Goal: Information Seeking & Learning: Learn about a topic

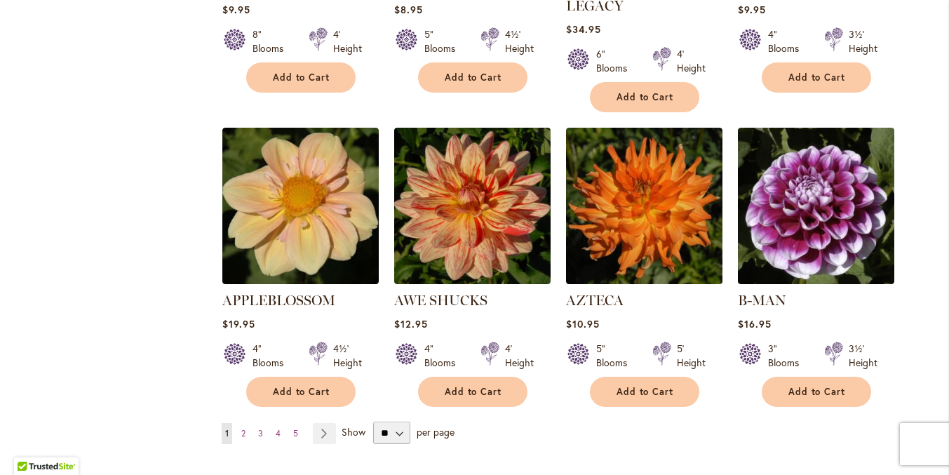
scroll to position [1216, 0]
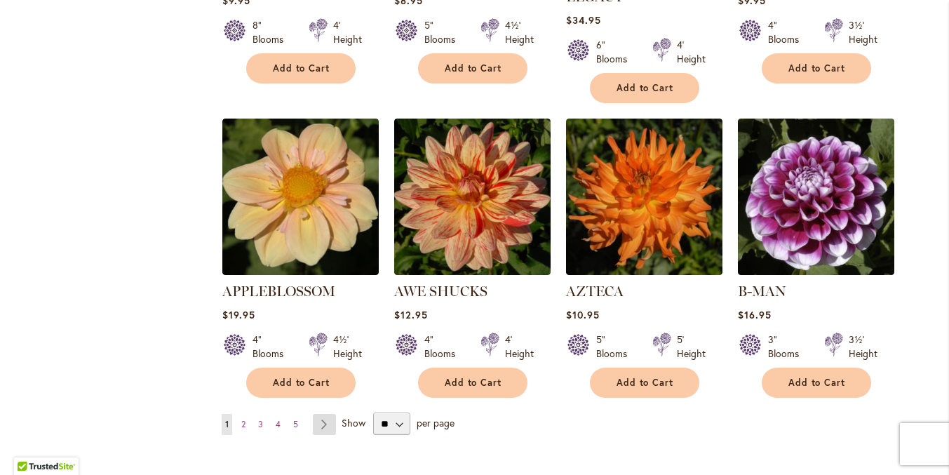
click at [317, 414] on link "Page Next" at bounding box center [324, 424] width 23 height 21
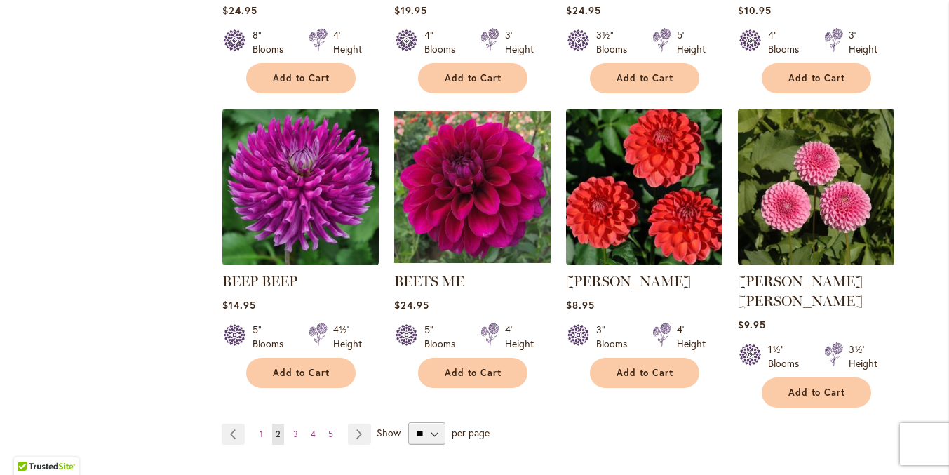
scroll to position [1207, 0]
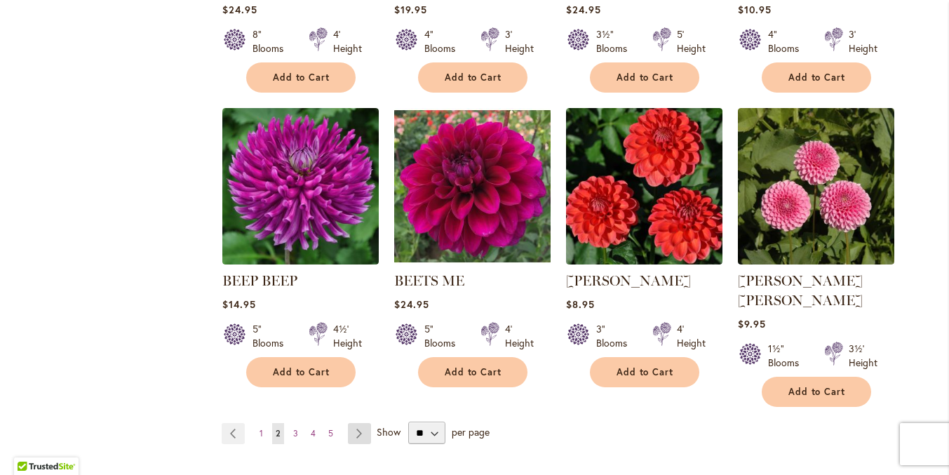
click at [351, 423] on link "Page Next" at bounding box center [359, 433] width 23 height 21
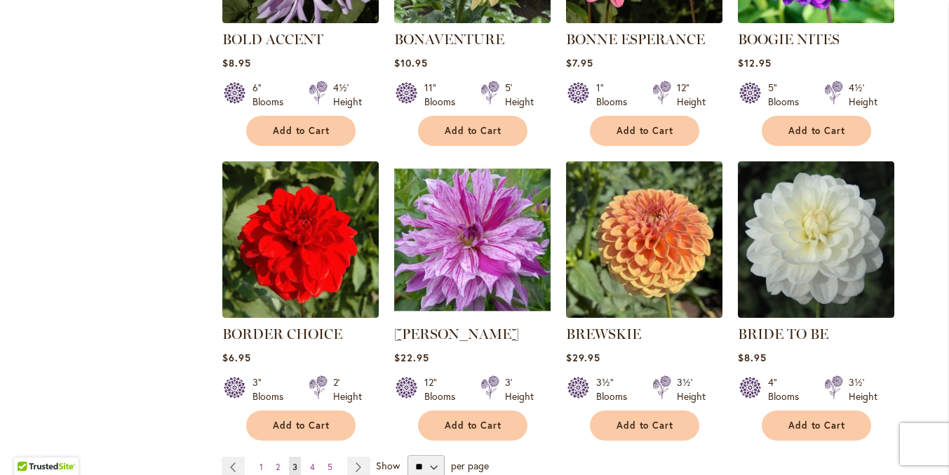
scroll to position [1158, 0]
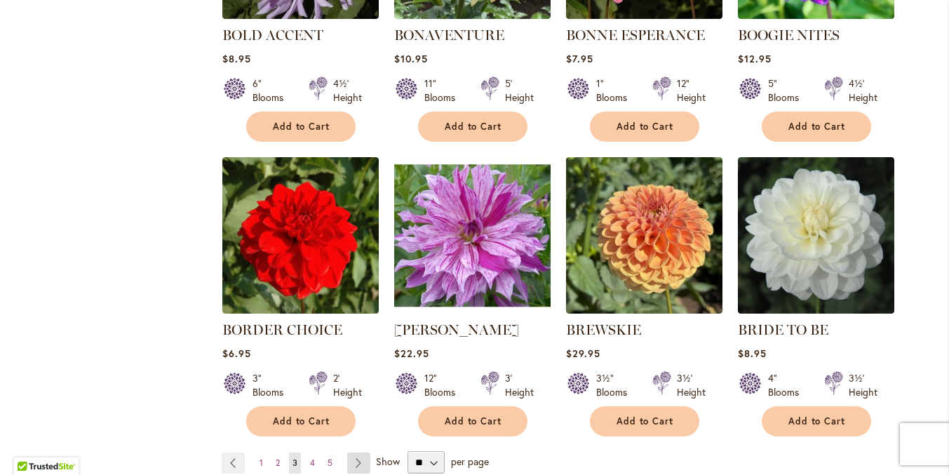
click at [349, 452] on link "Page Next" at bounding box center [358, 462] width 23 height 21
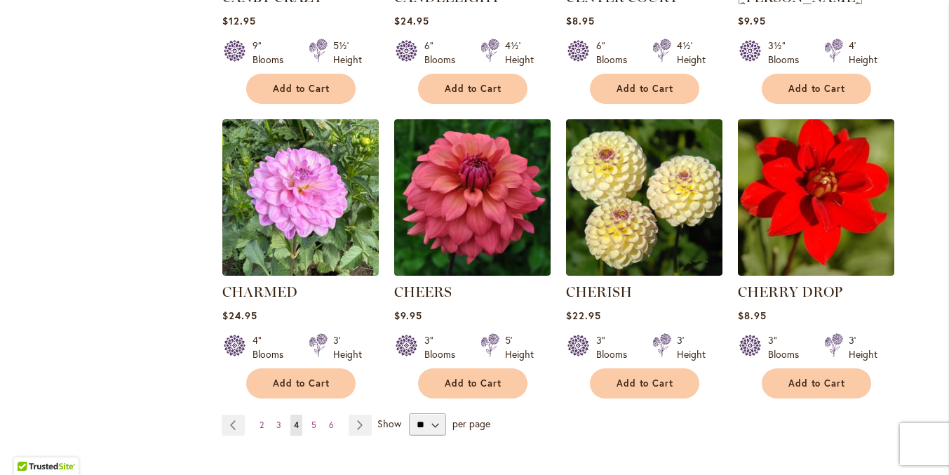
scroll to position [1219, 0]
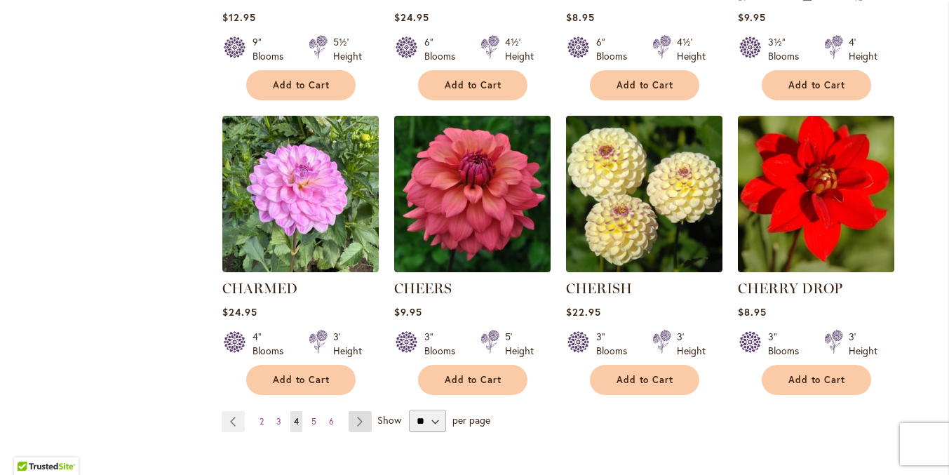
click at [352, 411] on link "Page Next" at bounding box center [359, 421] width 23 height 21
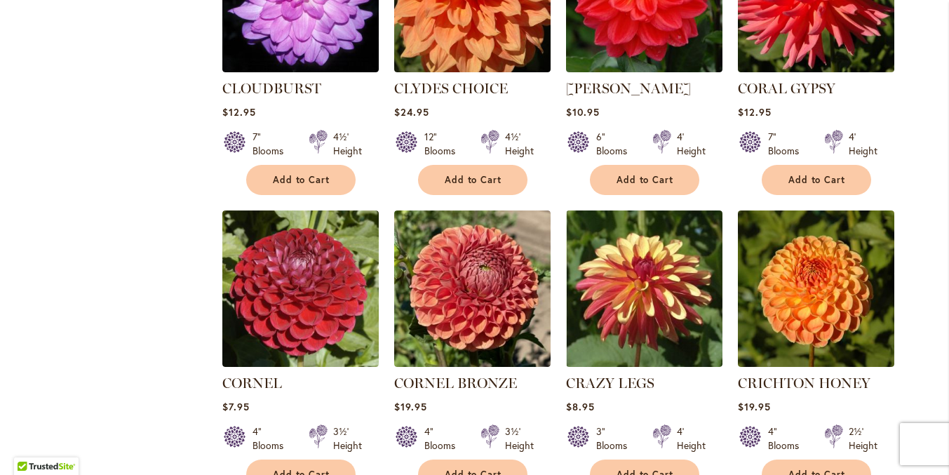
scroll to position [1149, 0]
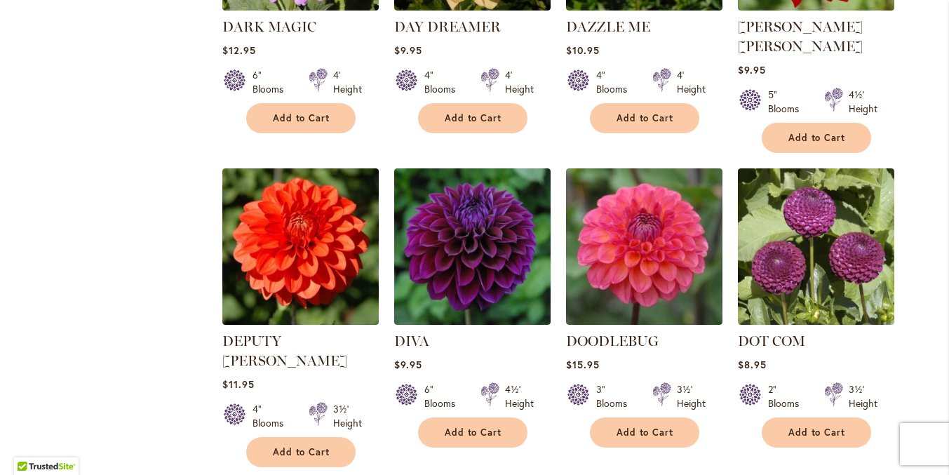
scroll to position [1188, 0]
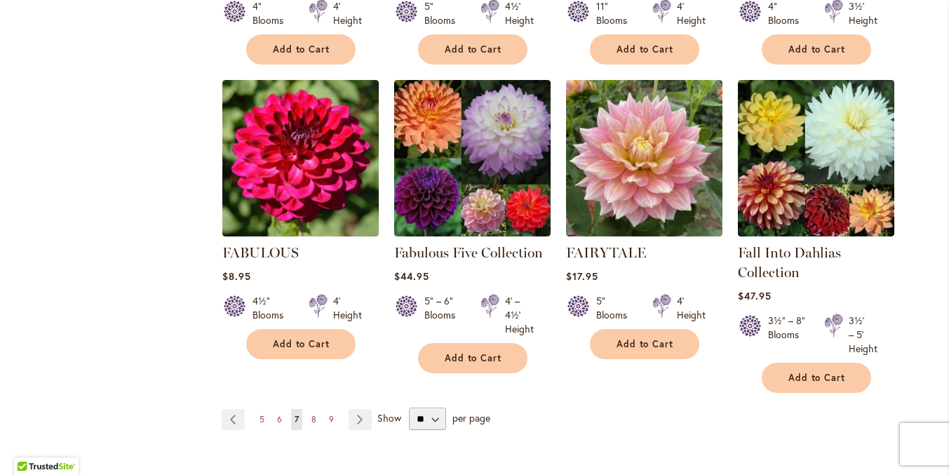
scroll to position [1242, 0]
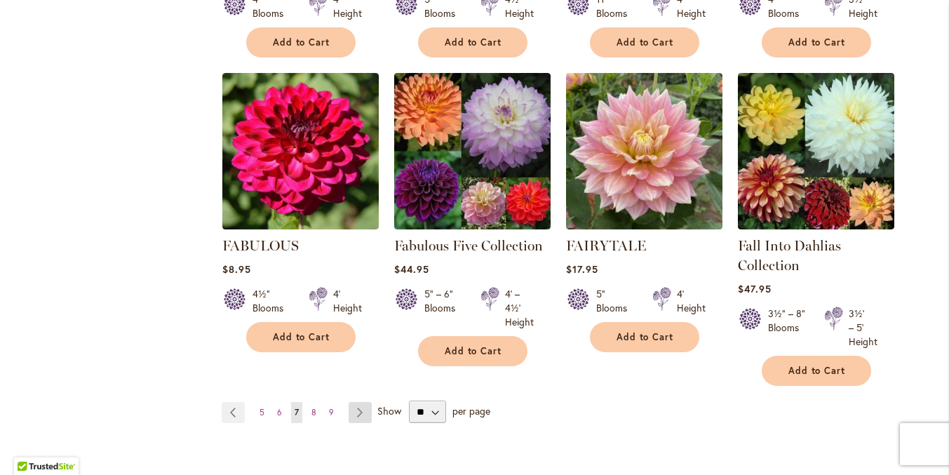
click at [355, 402] on link "Page Next" at bounding box center [359, 412] width 23 height 21
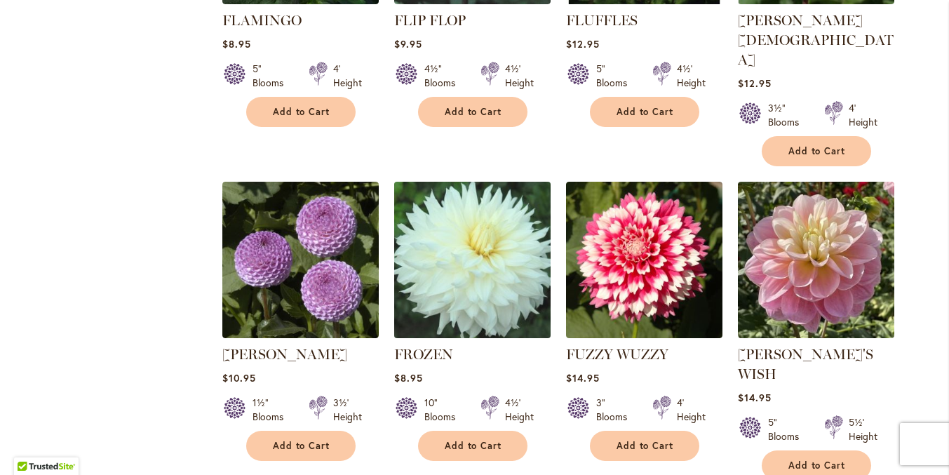
scroll to position [1228, 0]
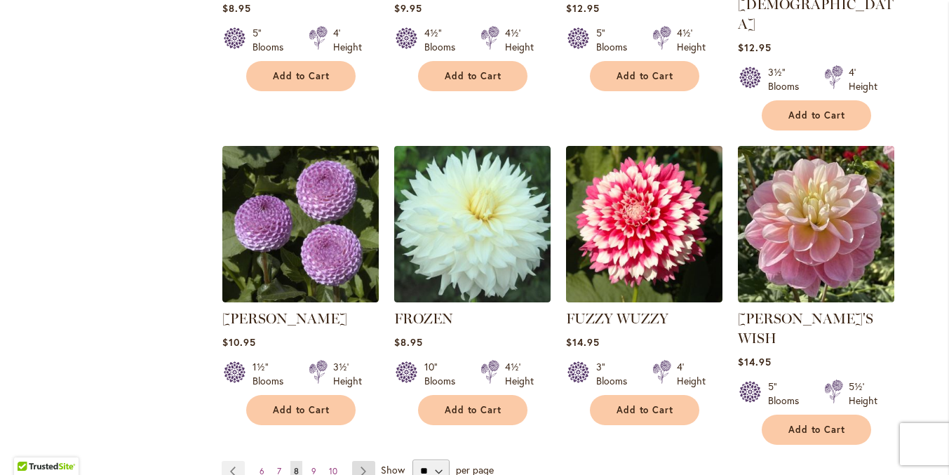
click at [356, 461] on link "Page Next" at bounding box center [363, 471] width 23 height 21
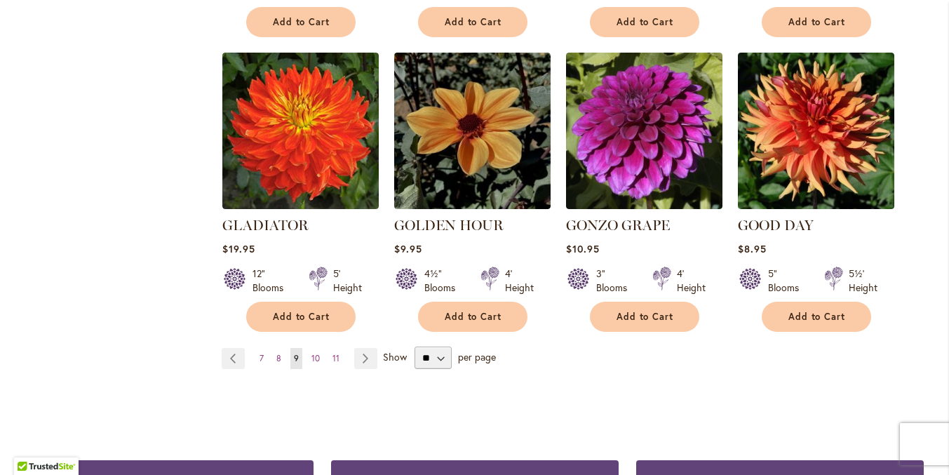
scroll to position [1305, 0]
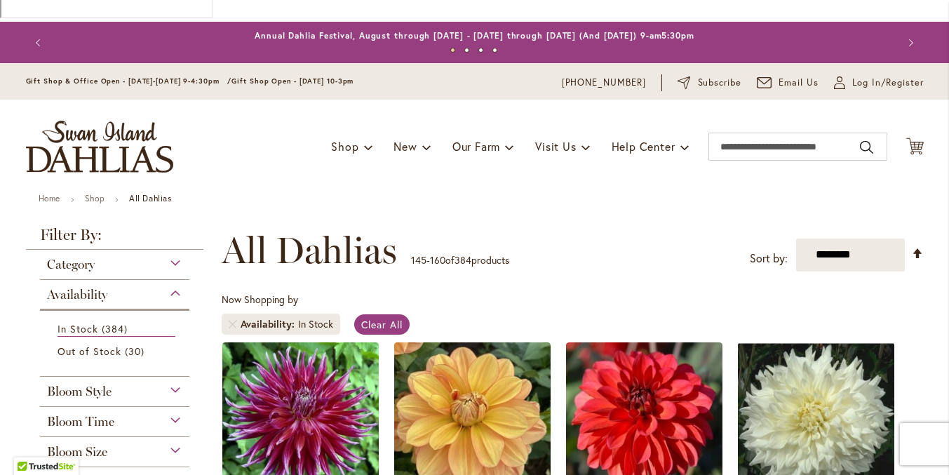
scroll to position [106, 0]
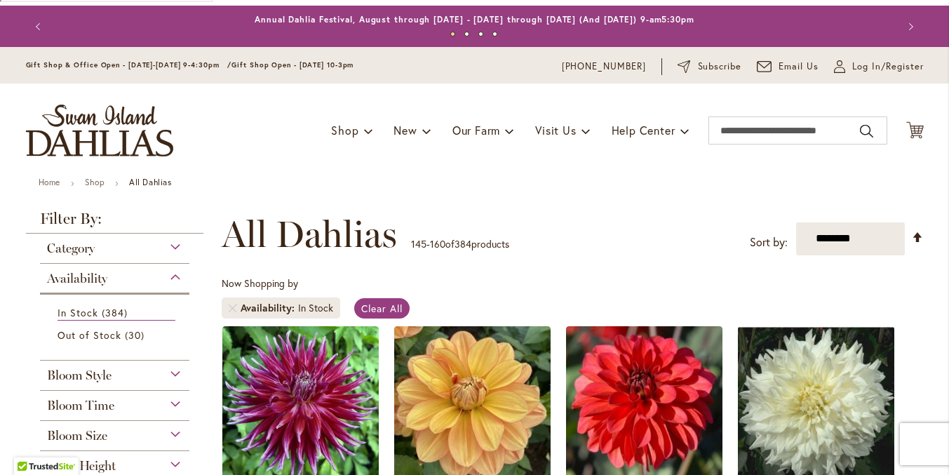
click at [168, 360] on div "Bloom Style" at bounding box center [115, 371] width 150 height 22
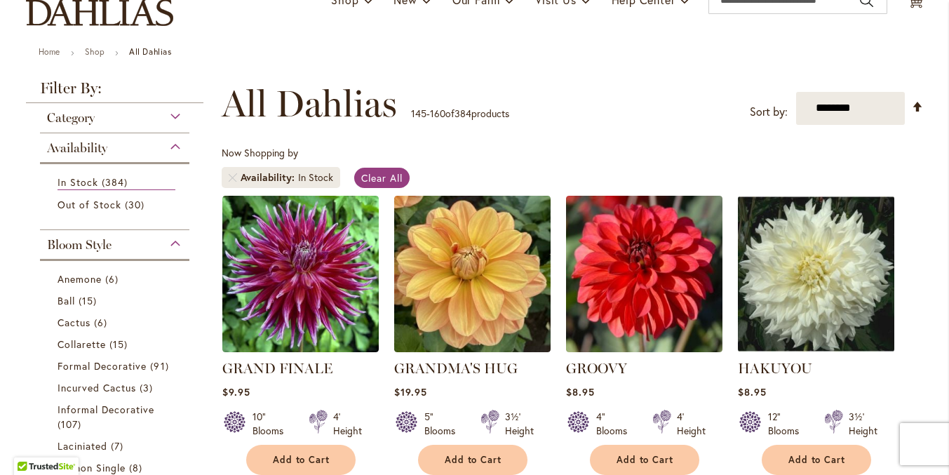
scroll to position [218, 0]
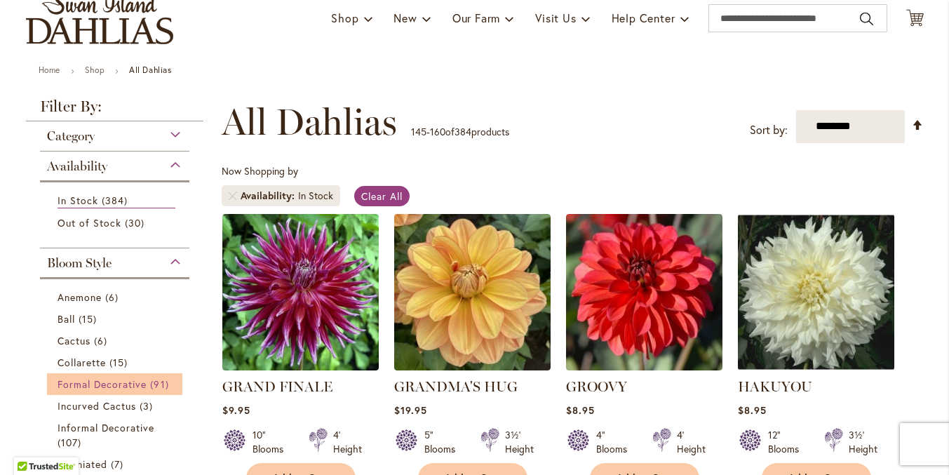
click at [111, 377] on span "Formal Decorative" at bounding box center [102, 383] width 90 height 13
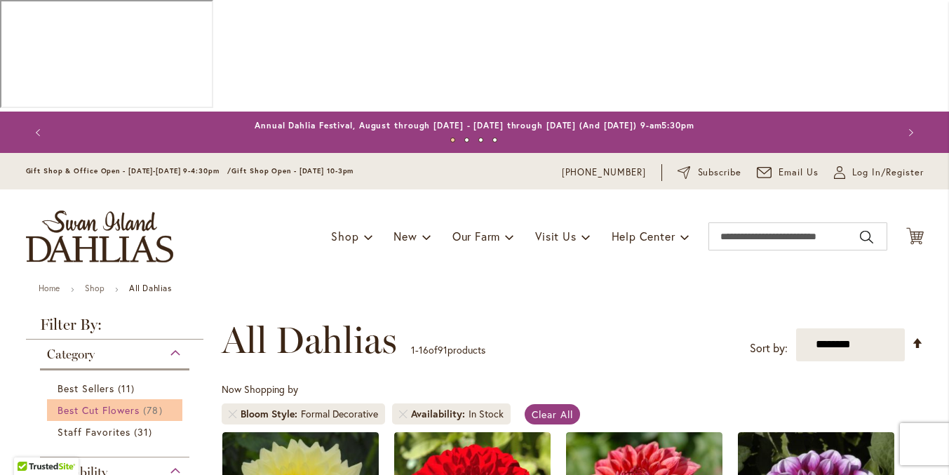
click at [110, 403] on span "Best Cut Flowers" at bounding box center [98, 409] width 83 height 13
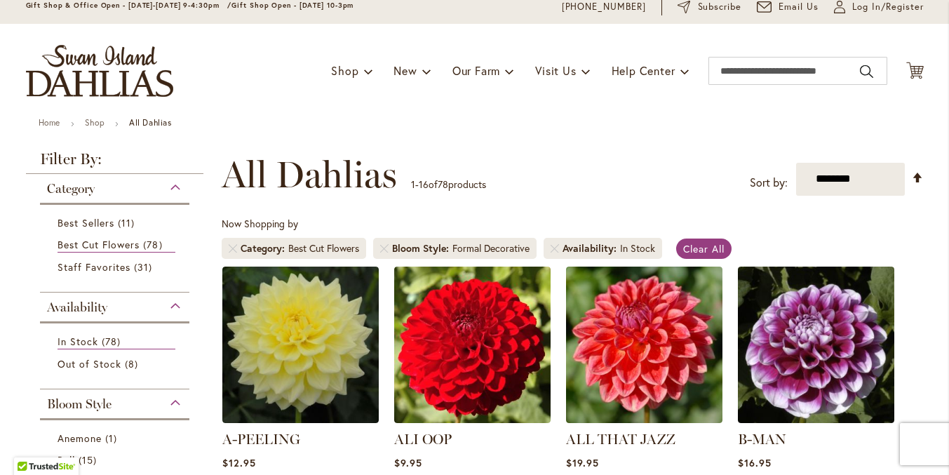
scroll to position [171, 0]
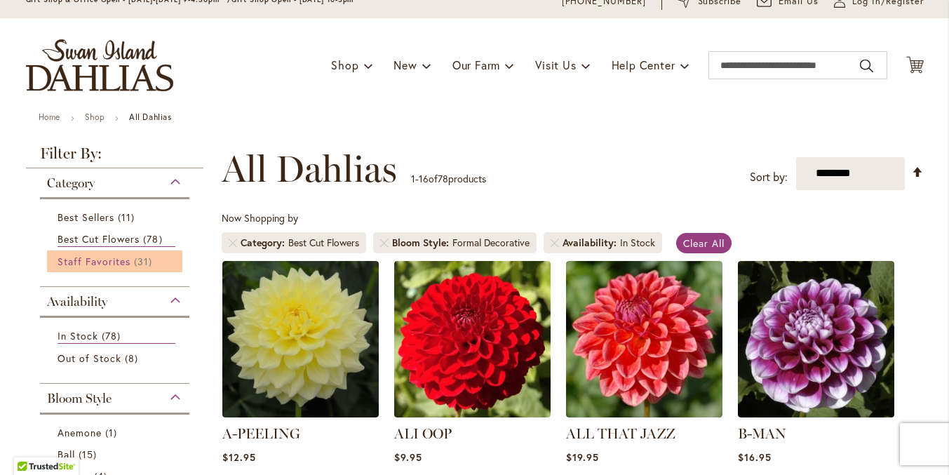
click at [99, 255] on span "Staff Favorites" at bounding box center [94, 261] width 74 height 13
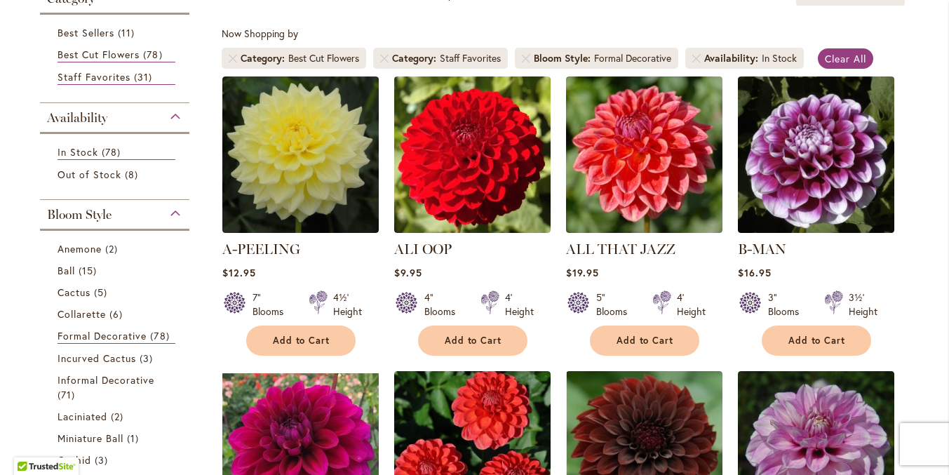
scroll to position [353, 0]
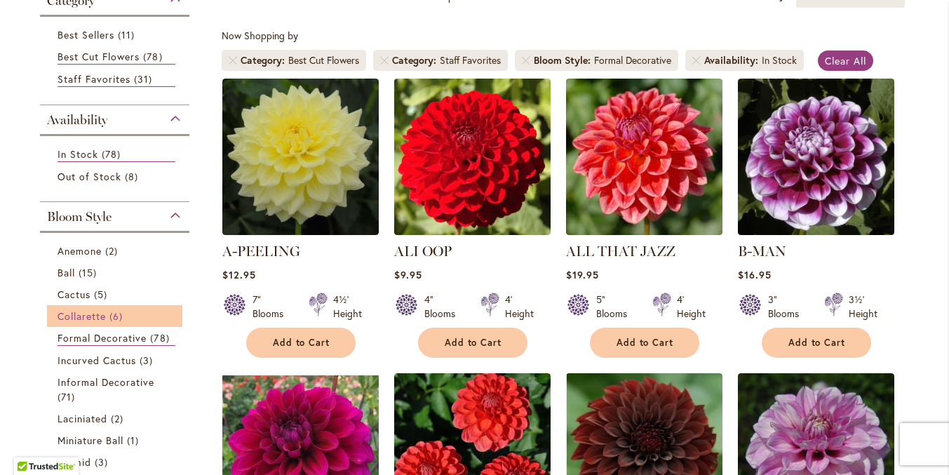
click at [83, 309] on span "Collarette" at bounding box center [81, 315] width 49 height 13
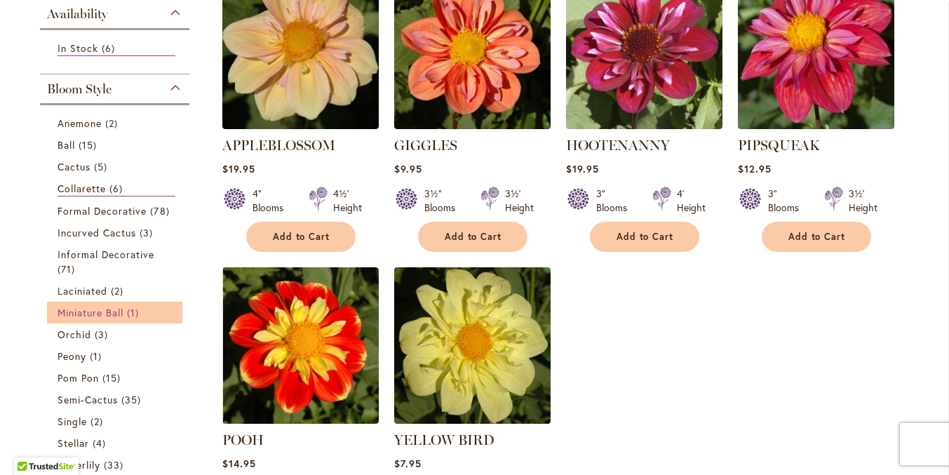
scroll to position [461, 0]
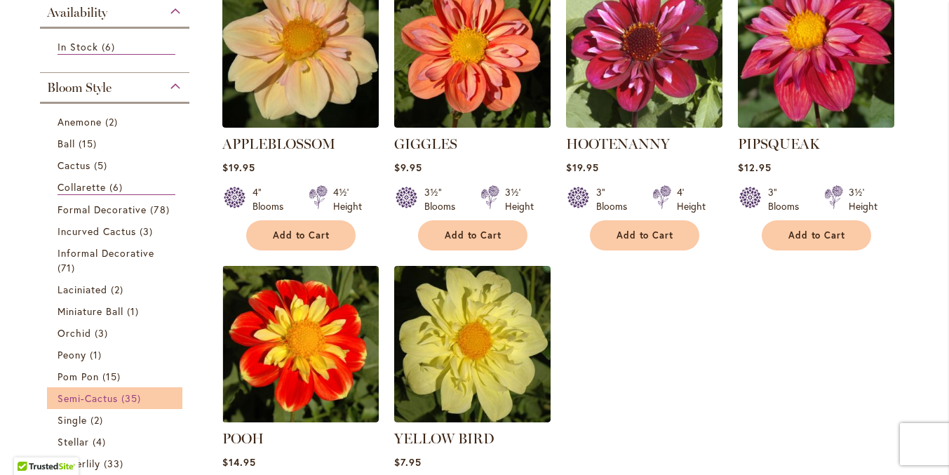
click at [102, 391] on span "Semi-Cactus" at bounding box center [87, 397] width 61 height 13
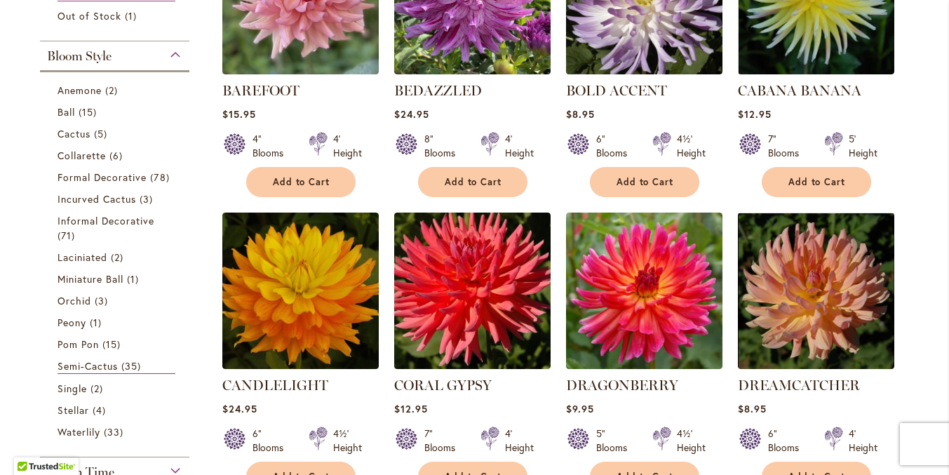
scroll to position [518, 0]
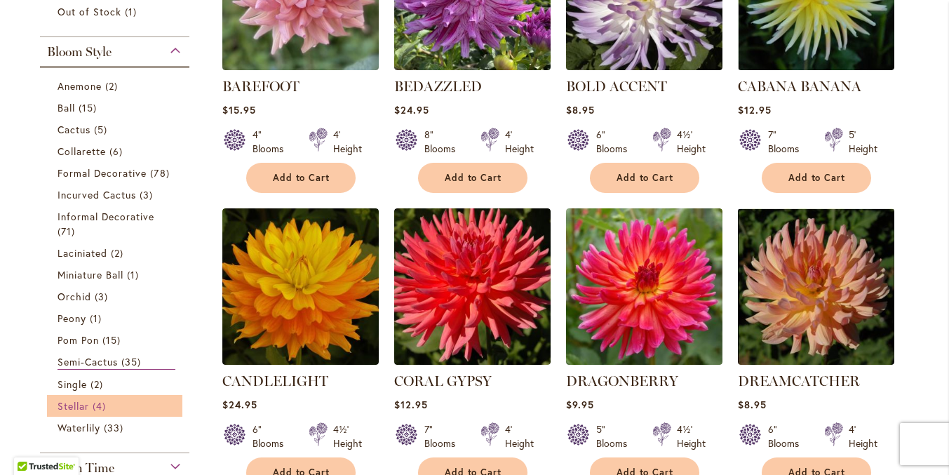
click at [83, 399] on span "Stellar" at bounding box center [73, 405] width 32 height 13
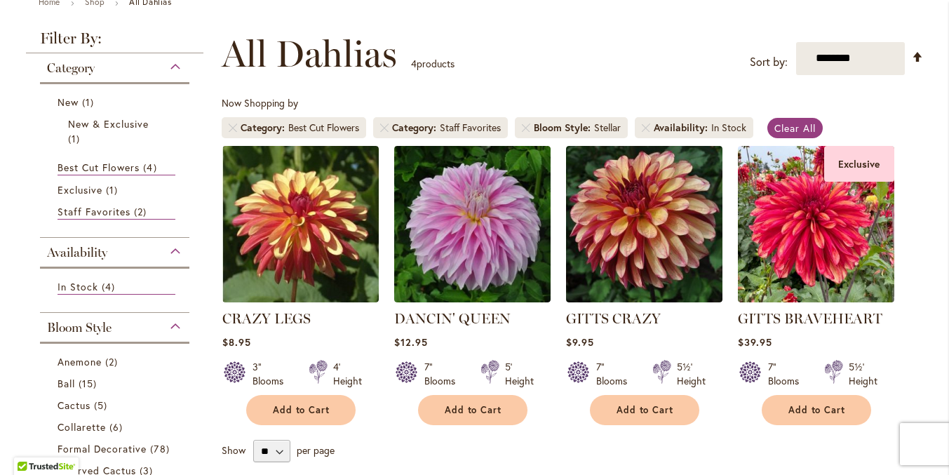
scroll to position [269, 0]
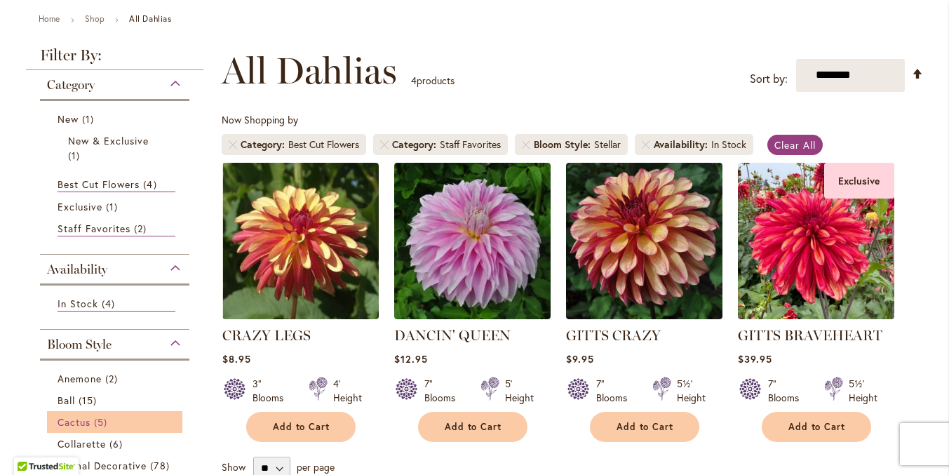
click at [81, 415] on span "Cactus" at bounding box center [73, 421] width 33 height 13
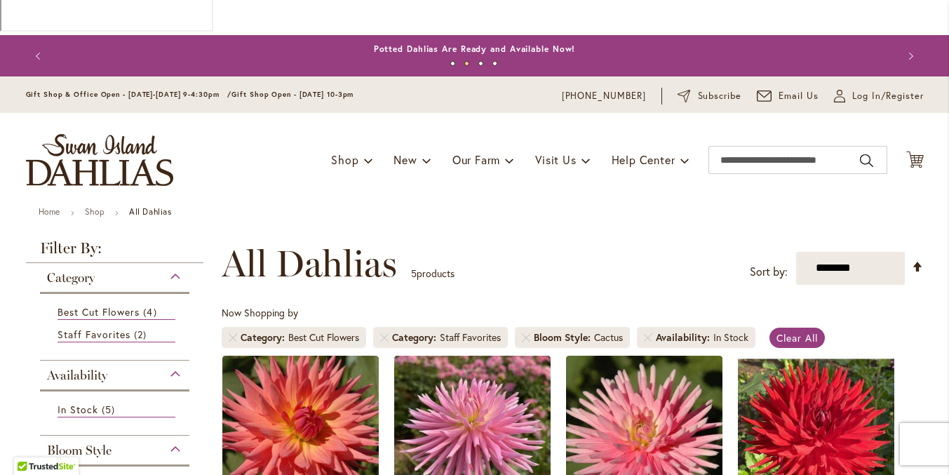
scroll to position [34, 0]
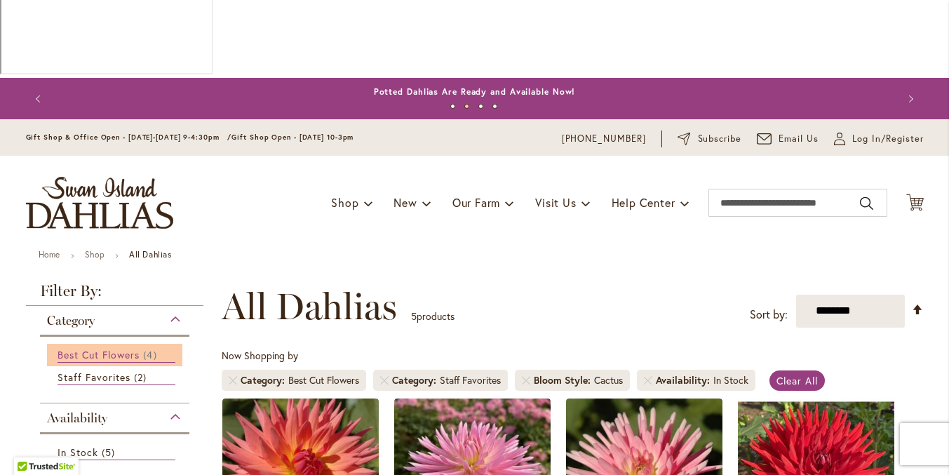
click at [117, 348] on span "Best Cut Flowers" at bounding box center [98, 354] width 83 height 13
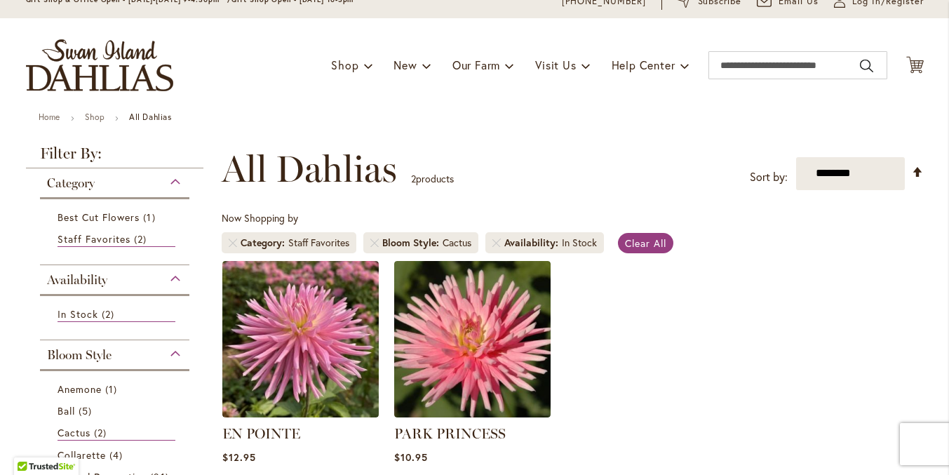
scroll to position [172, 0]
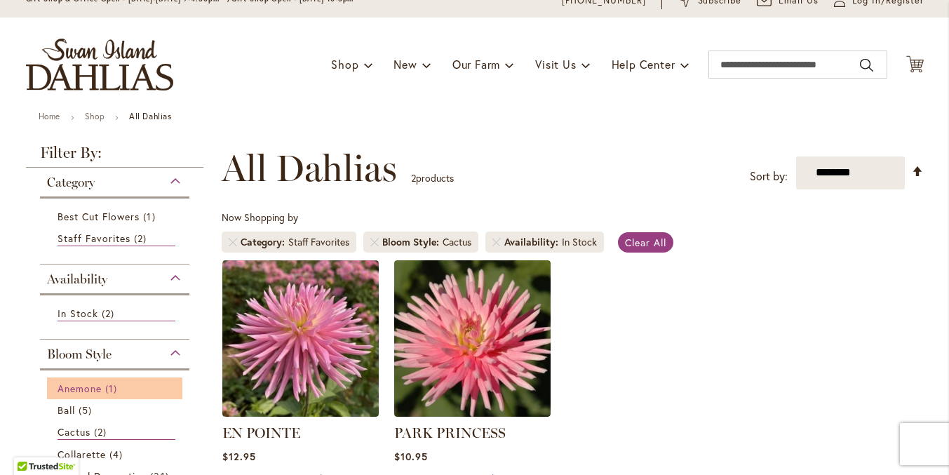
click at [93, 381] on span "Anemone" at bounding box center [79, 387] width 44 height 13
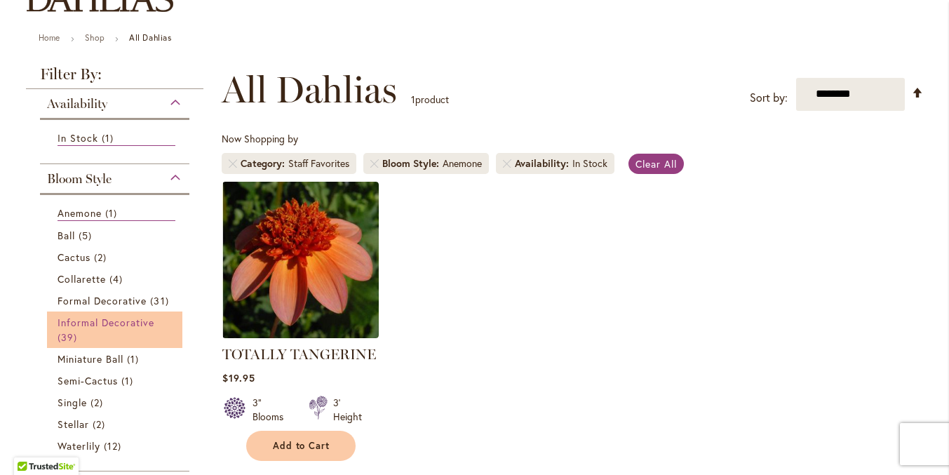
scroll to position [252, 0]
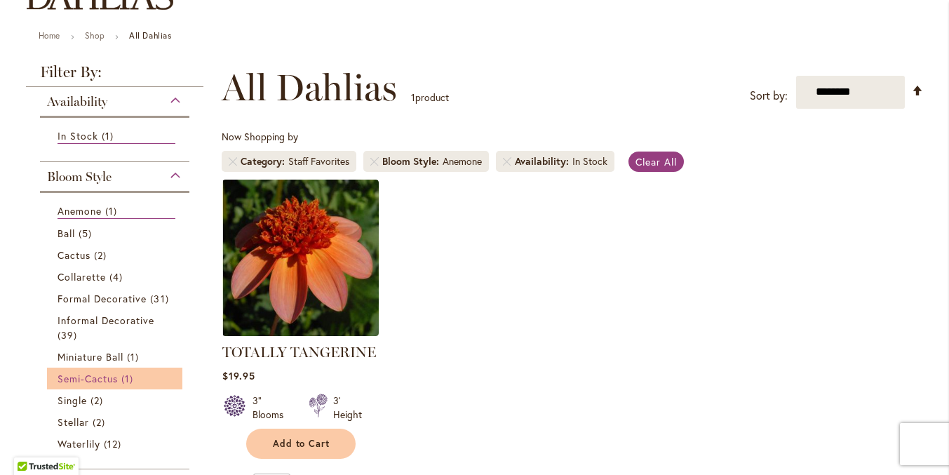
click at [105, 372] on span "Semi-Cactus" at bounding box center [87, 378] width 61 height 13
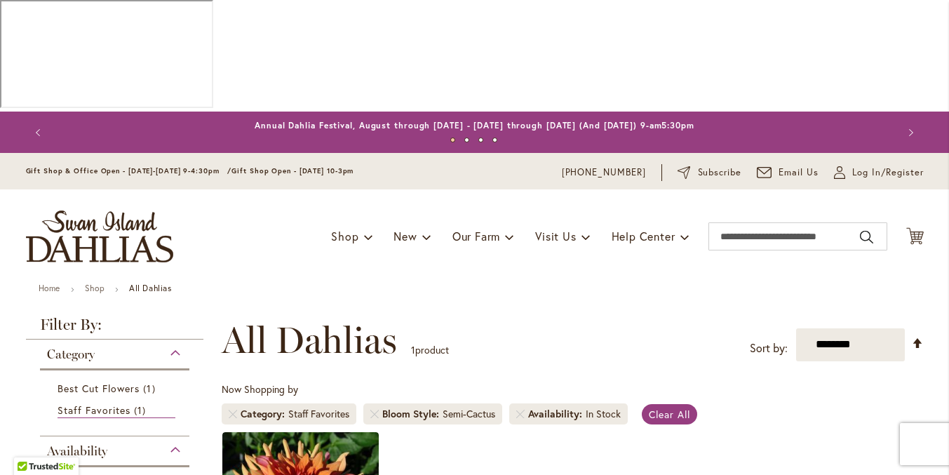
click at [172, 377] on li "Best Cut Flowers 1 item" at bounding box center [115, 388] width 136 height 22
click at [168, 339] on div "Category" at bounding box center [115, 350] width 150 height 22
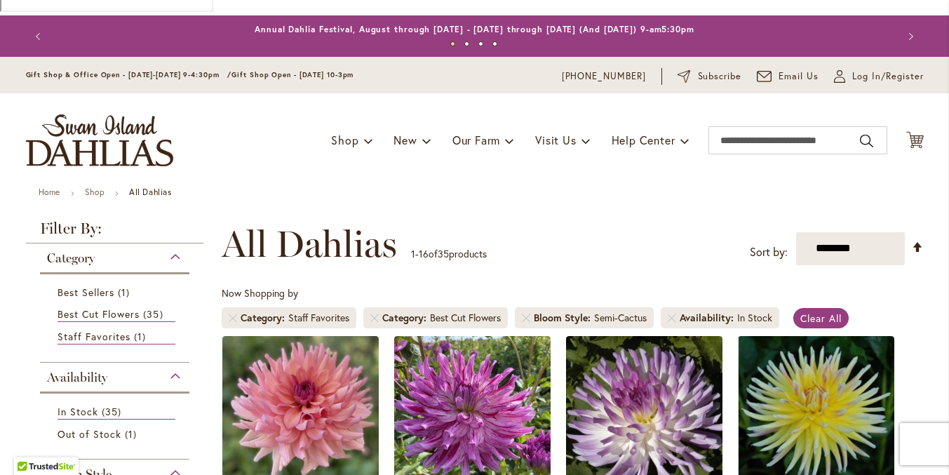
scroll to position [102, 0]
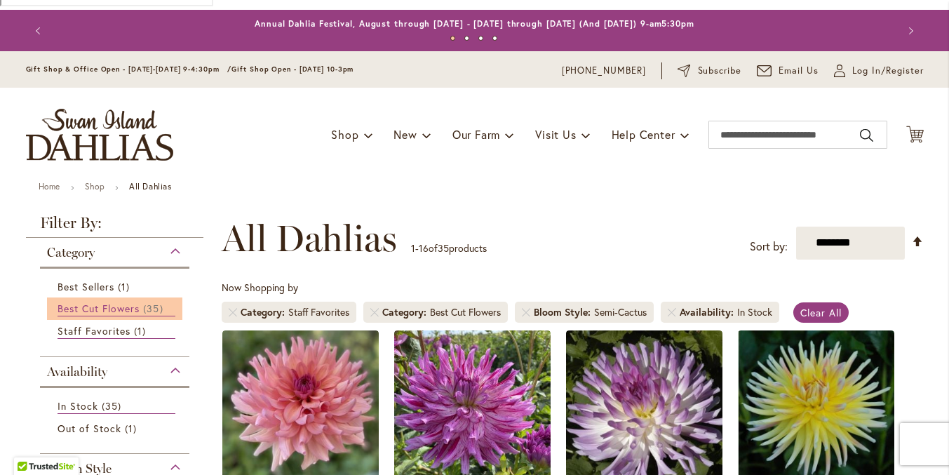
click at [115, 301] on span "Best Cut Flowers" at bounding box center [98, 307] width 83 height 13
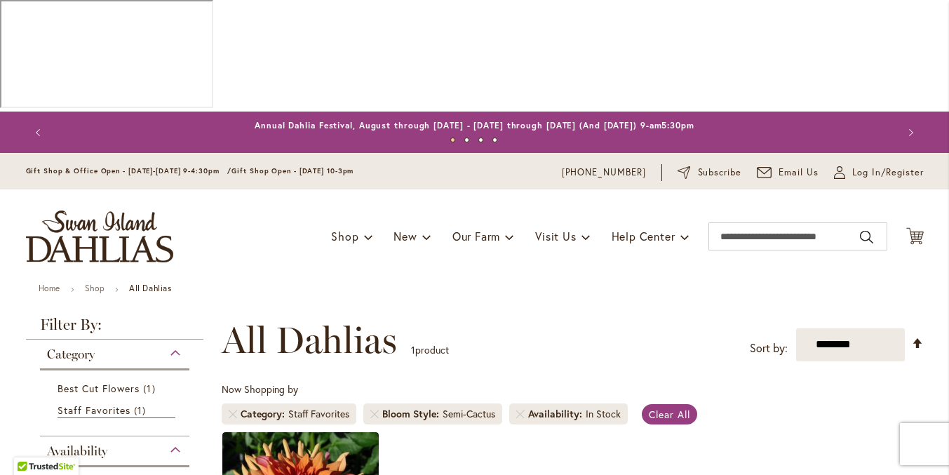
click at [175, 339] on div "Category" at bounding box center [115, 350] width 150 height 22
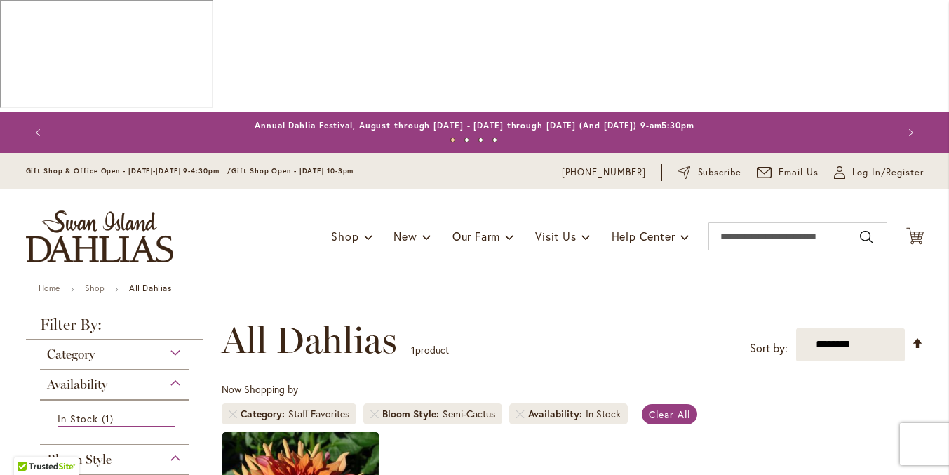
click at [169, 339] on div "Category" at bounding box center [115, 350] width 150 height 22
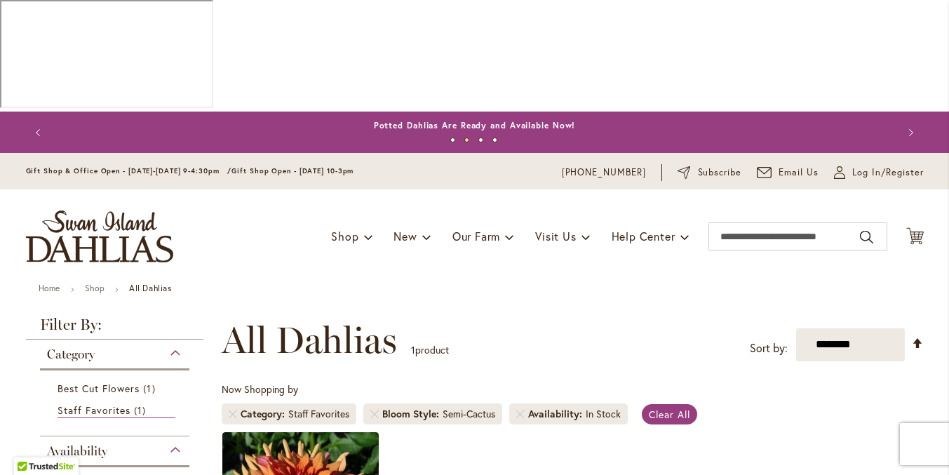
click at [167, 339] on div "Category" at bounding box center [115, 350] width 150 height 22
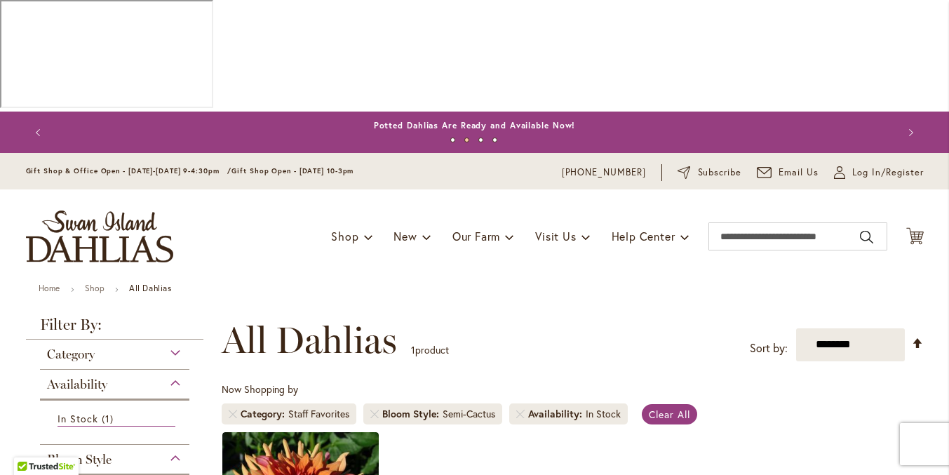
click at [166, 339] on div "Category" at bounding box center [115, 350] width 150 height 22
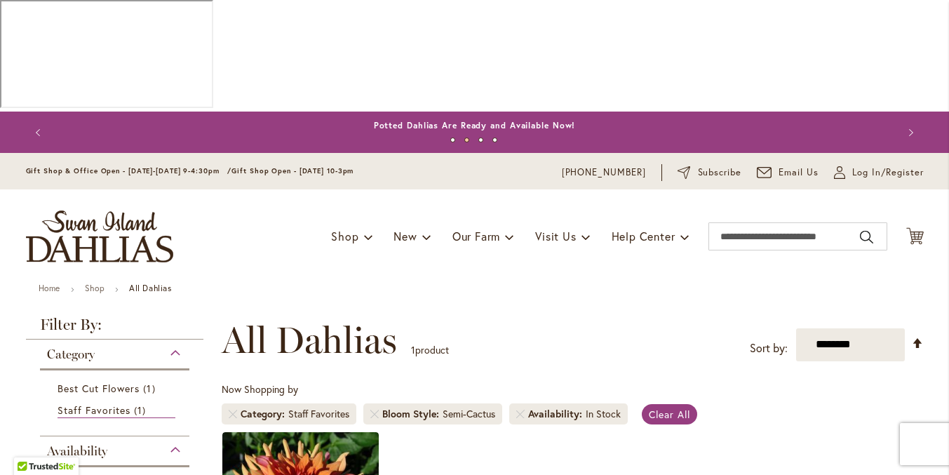
click at [170, 436] on div "Availability" at bounding box center [115, 447] width 150 height 22
click at [161, 339] on div "Category" at bounding box center [115, 350] width 150 height 22
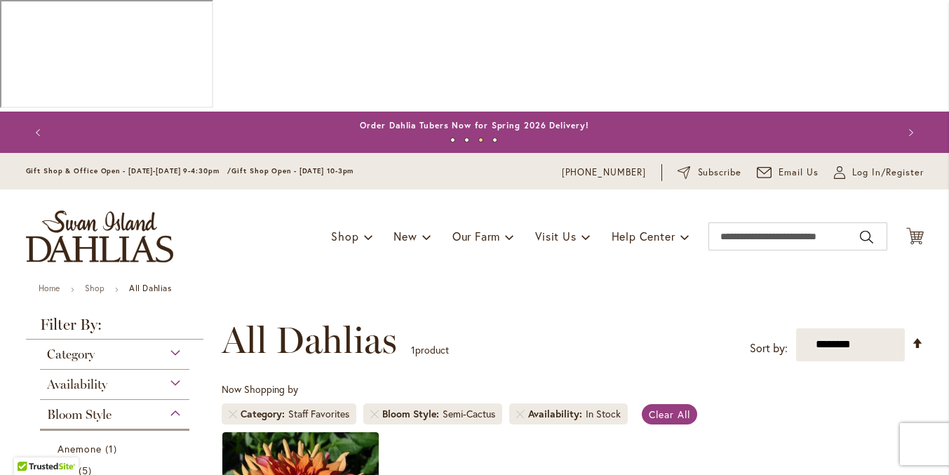
click at [81, 377] on span "Availability" at bounding box center [77, 384] width 60 height 15
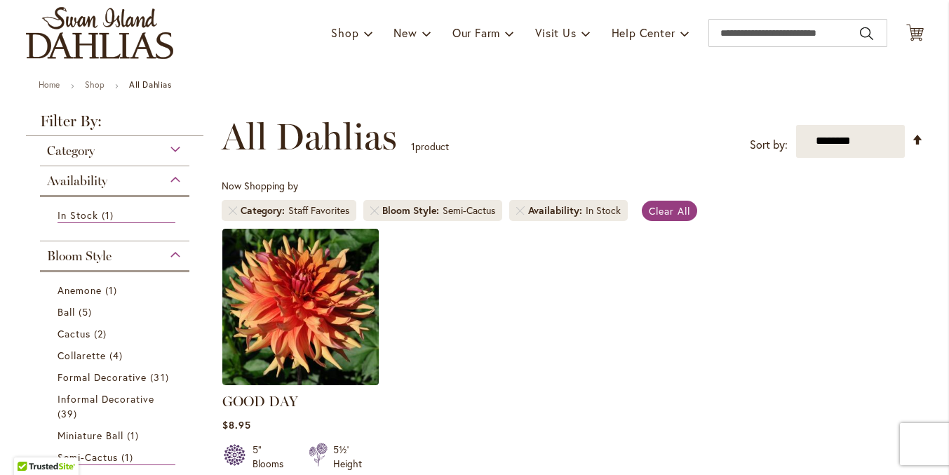
scroll to position [221, 0]
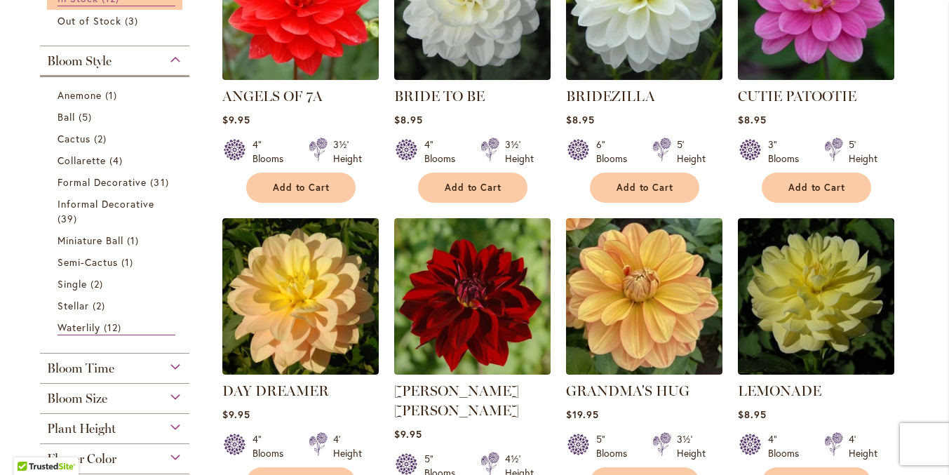
scroll to position [532, 0]
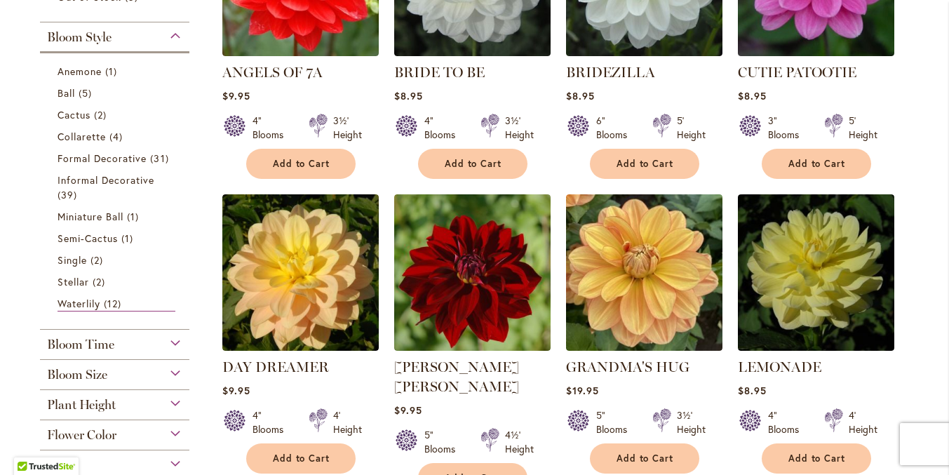
click at [167, 330] on div "Bloom Time" at bounding box center [115, 341] width 150 height 22
click at [169, 426] on div "Bloom Size" at bounding box center [115, 437] width 150 height 22
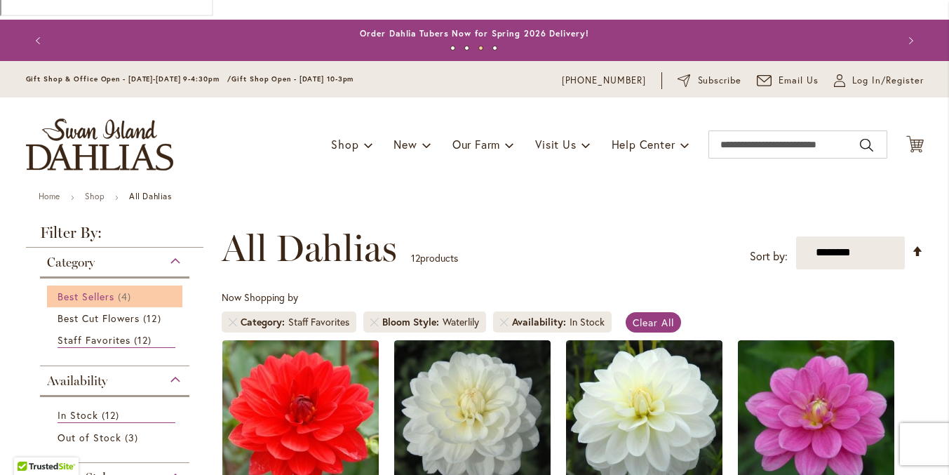
scroll to position [88, 0]
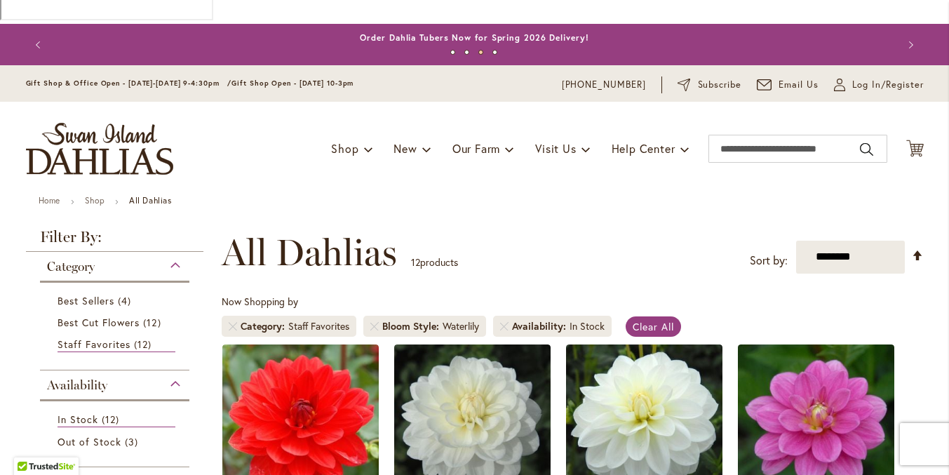
click at [168, 252] on div "Category" at bounding box center [115, 263] width 150 height 22
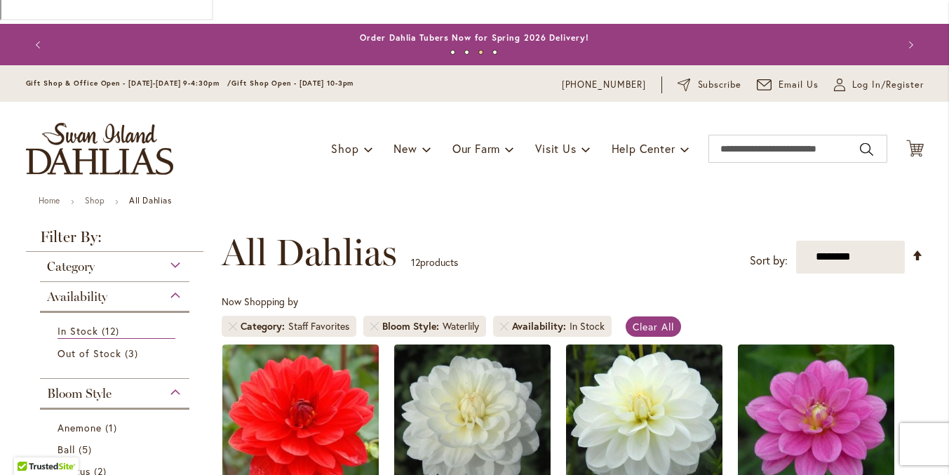
click at [168, 252] on div "Category" at bounding box center [115, 263] width 150 height 22
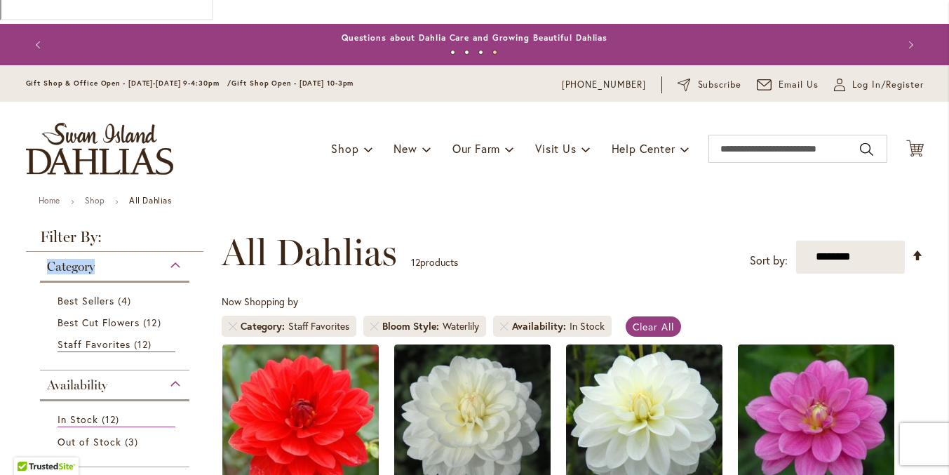
click at [168, 252] on div "Category" at bounding box center [115, 263] width 150 height 22
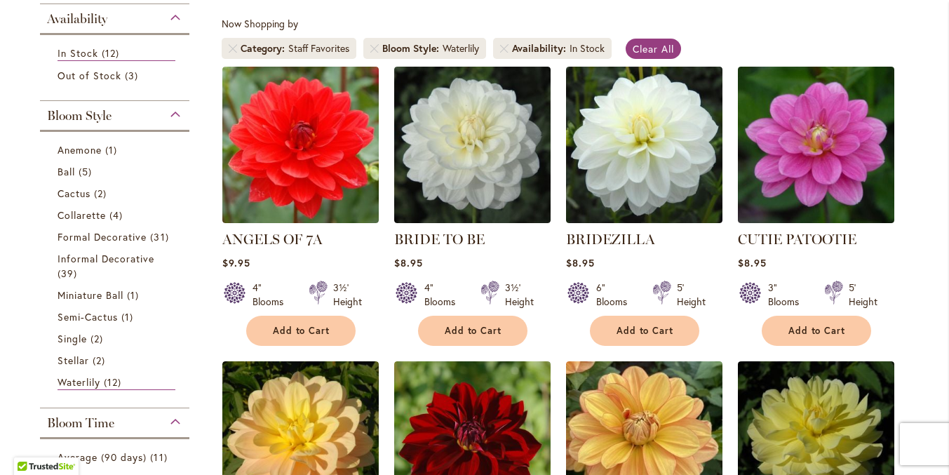
scroll to position [362, 0]
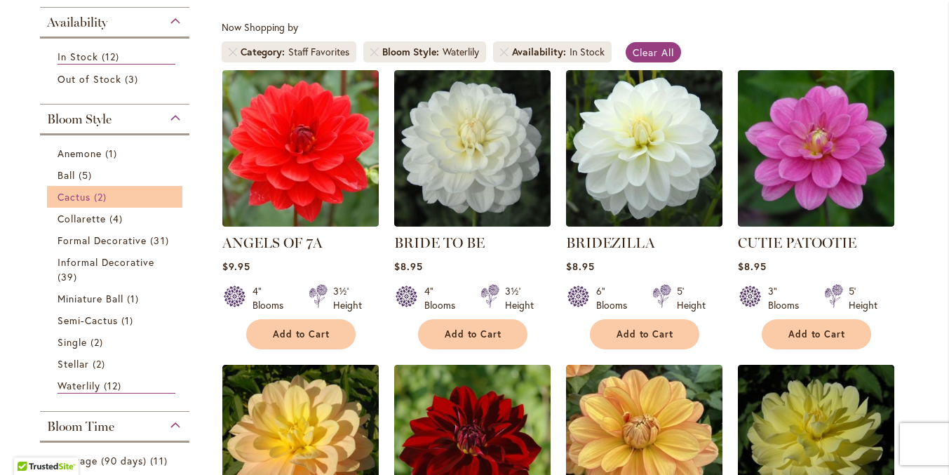
click at [80, 190] on span "Cactus" at bounding box center [73, 196] width 33 height 13
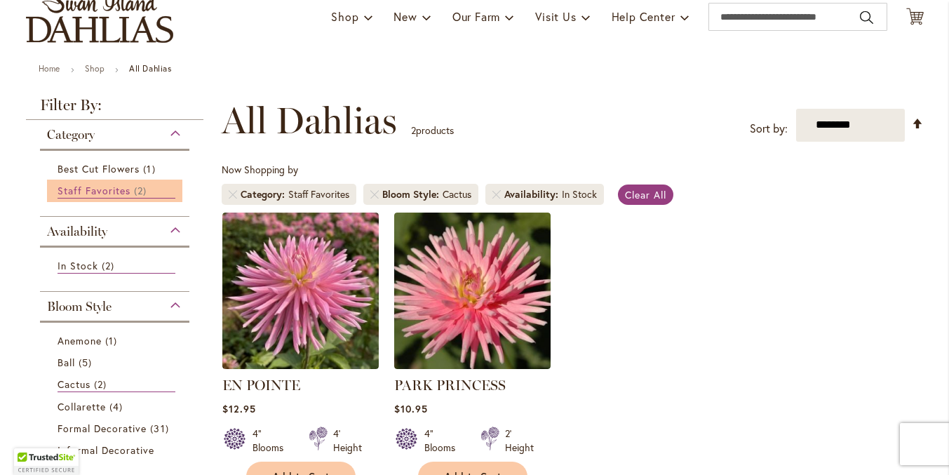
scroll to position [237, 0]
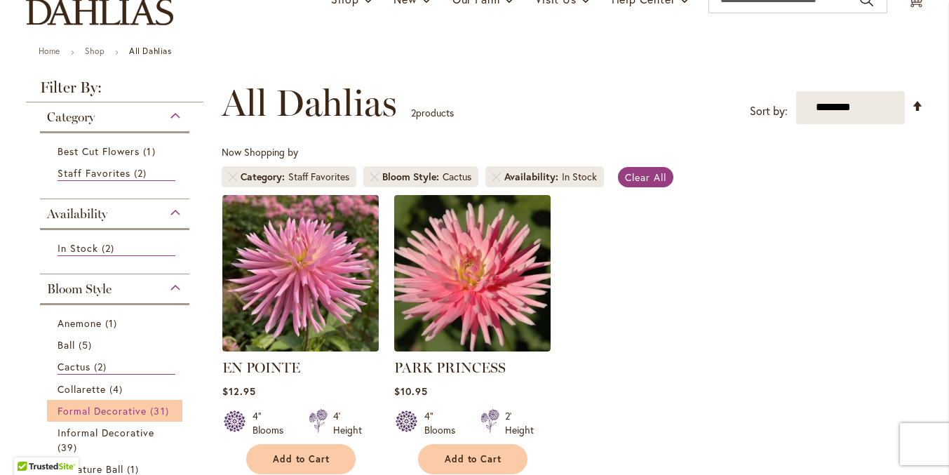
click at [105, 404] on span "Formal Decorative" at bounding box center [102, 410] width 90 height 13
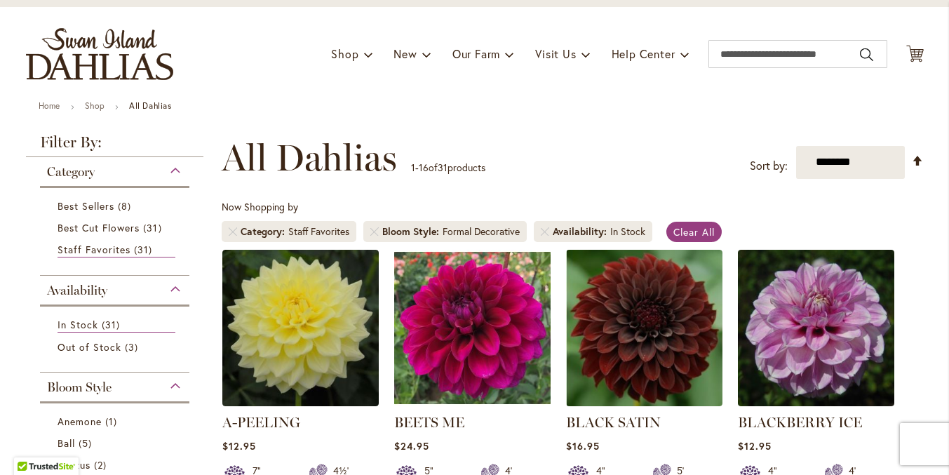
scroll to position [196, 0]
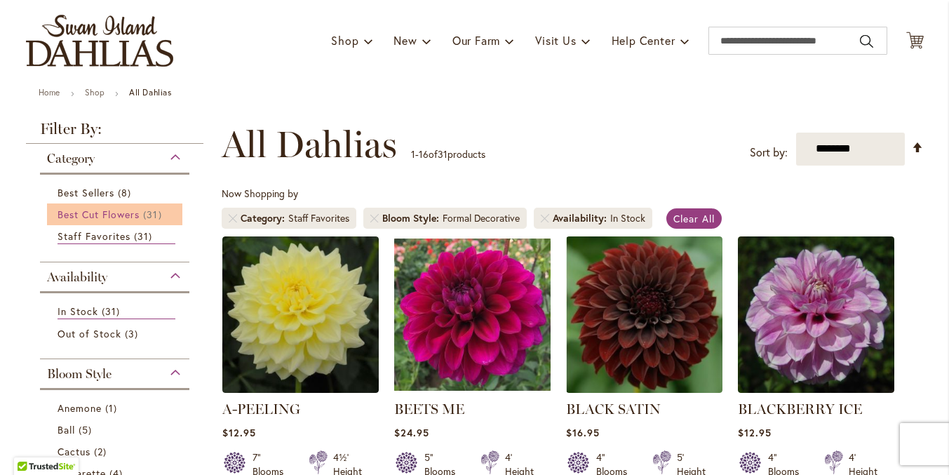
click at [115, 208] on span "Best Cut Flowers" at bounding box center [98, 214] width 83 height 13
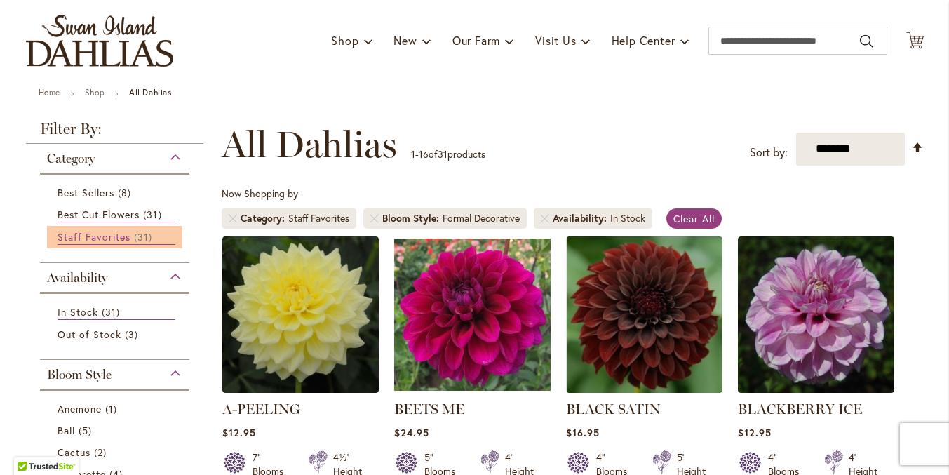
click at [118, 230] on span "Staff Favorites" at bounding box center [94, 236] width 74 height 13
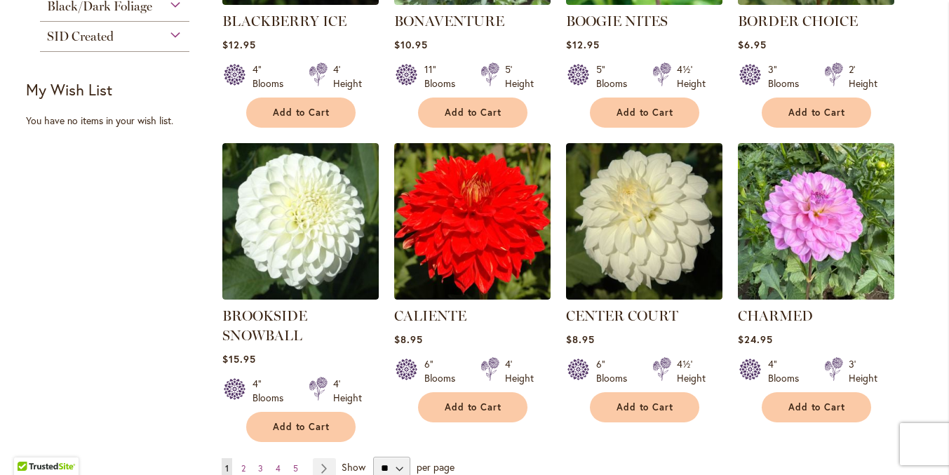
scroll to position [1172, 0]
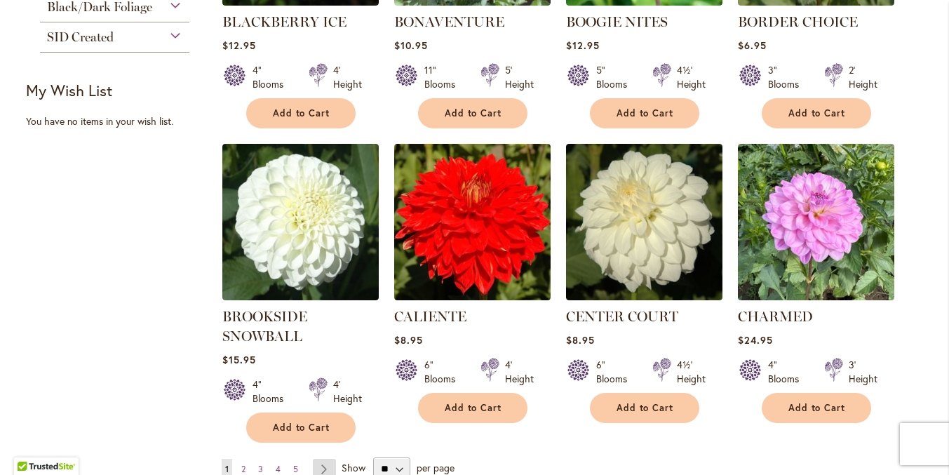
click at [318, 459] on link "Page Next" at bounding box center [324, 469] width 23 height 21
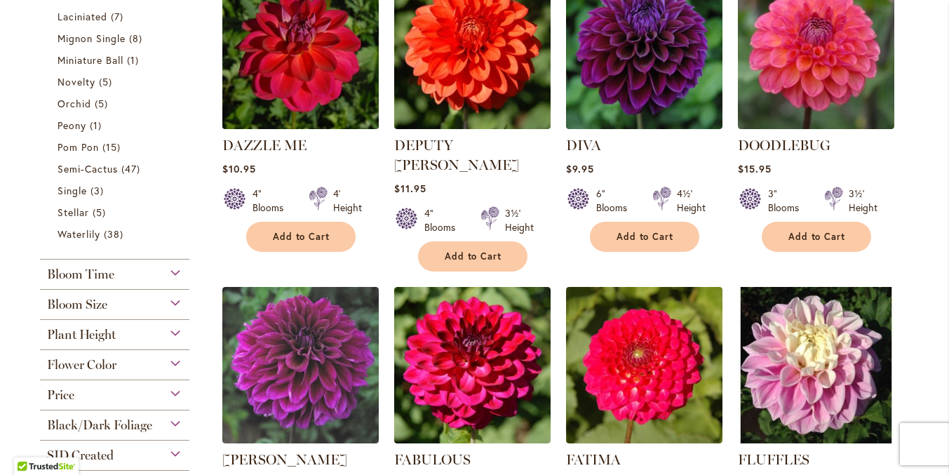
scroll to position [752, 0]
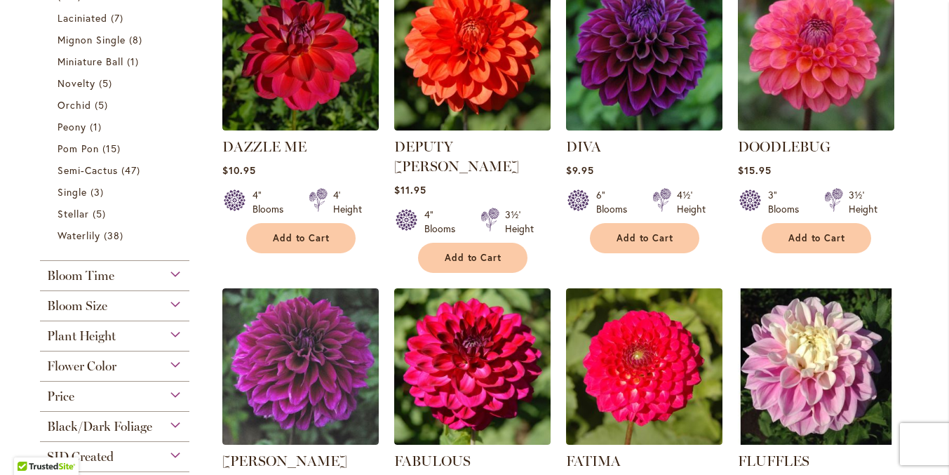
click at [166, 351] on div "Flower Color" at bounding box center [115, 362] width 150 height 22
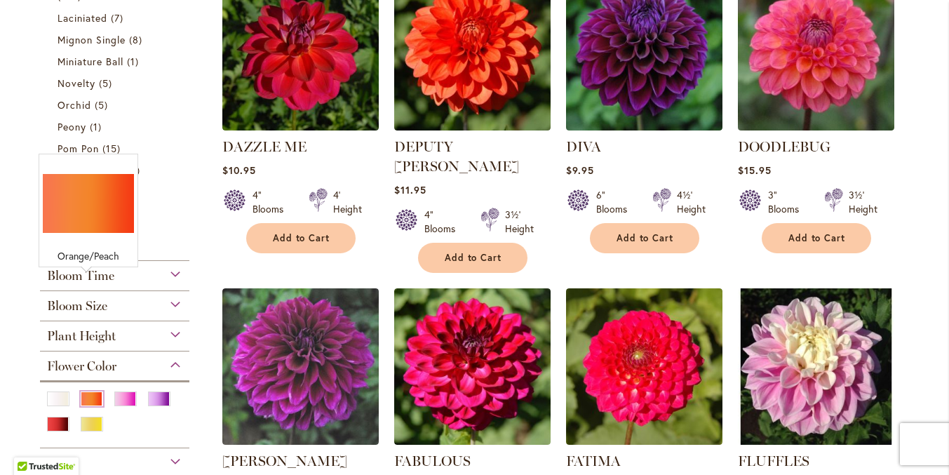
click at [83, 391] on div "Orange/Peach" at bounding box center [92, 398] width 22 height 15
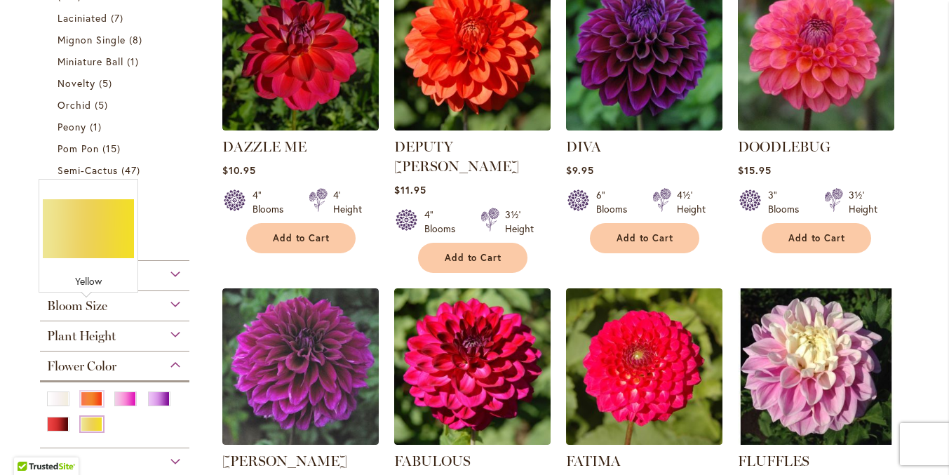
click at [87, 416] on div "Yellow" at bounding box center [92, 423] width 22 height 15
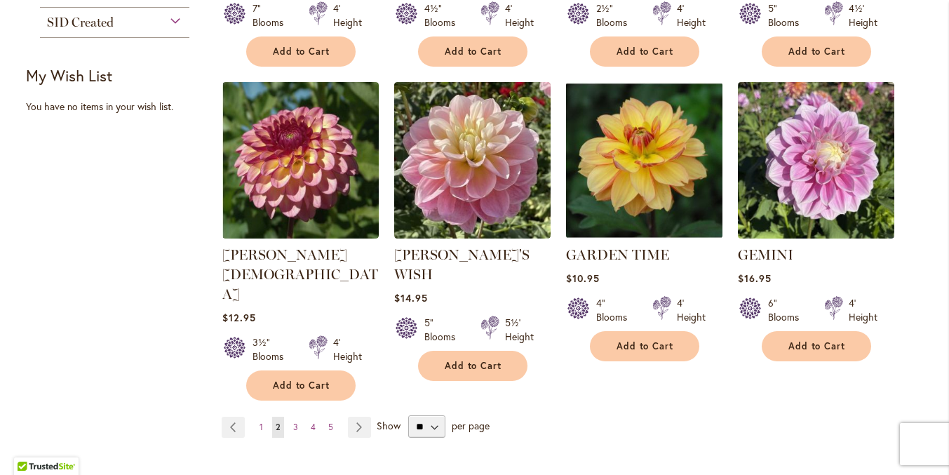
scroll to position [1266, 0]
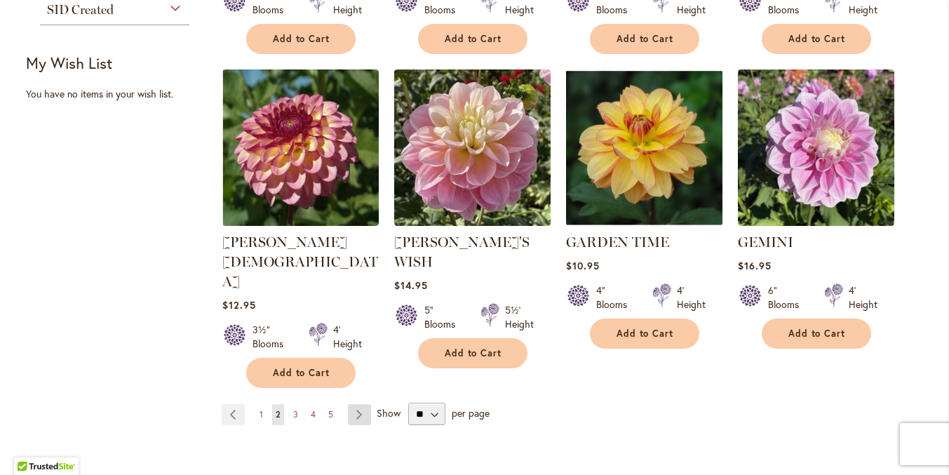
click at [348, 404] on link "Page Next" at bounding box center [359, 414] width 23 height 21
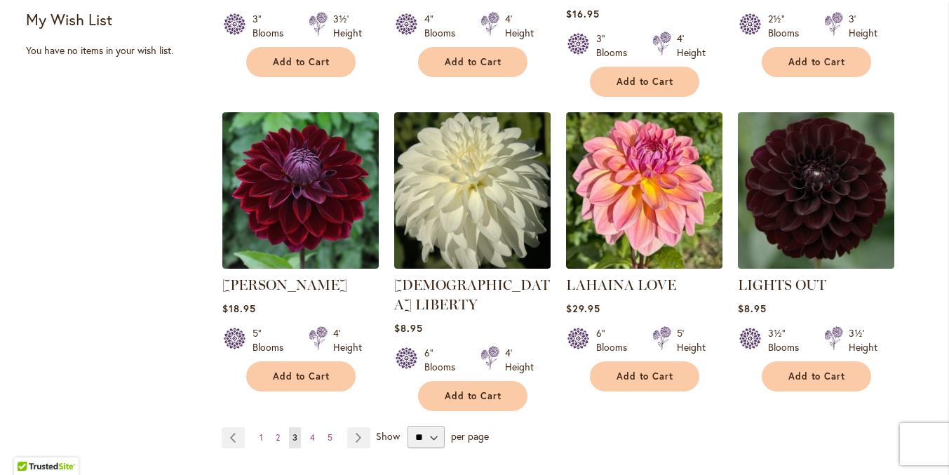
scroll to position [1259, 0]
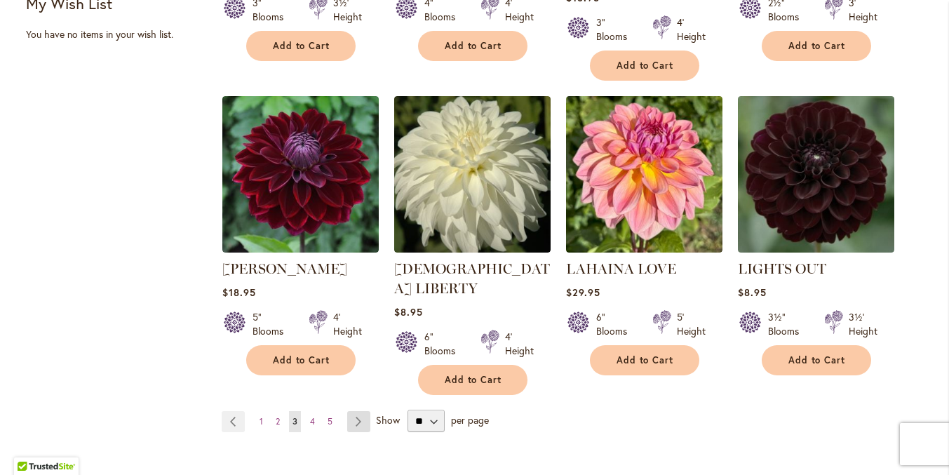
click at [352, 411] on link "Page Next" at bounding box center [358, 421] width 23 height 21
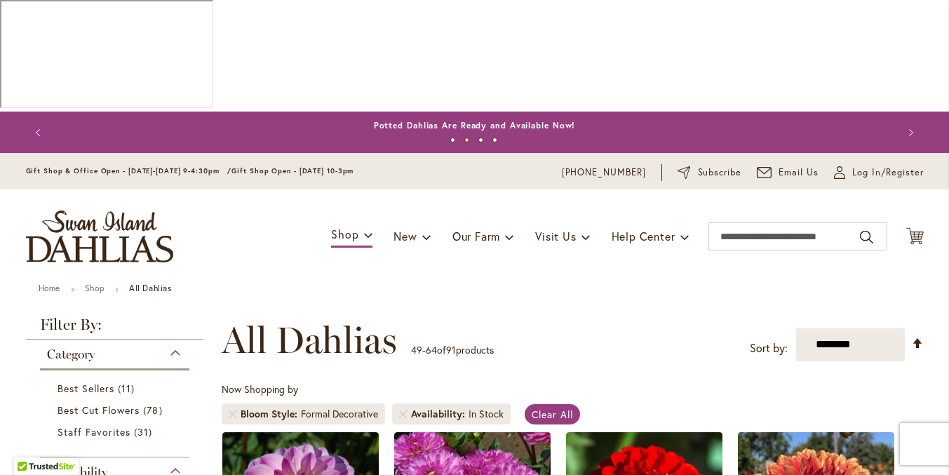
click at [169, 339] on div "Category" at bounding box center [115, 350] width 150 height 22
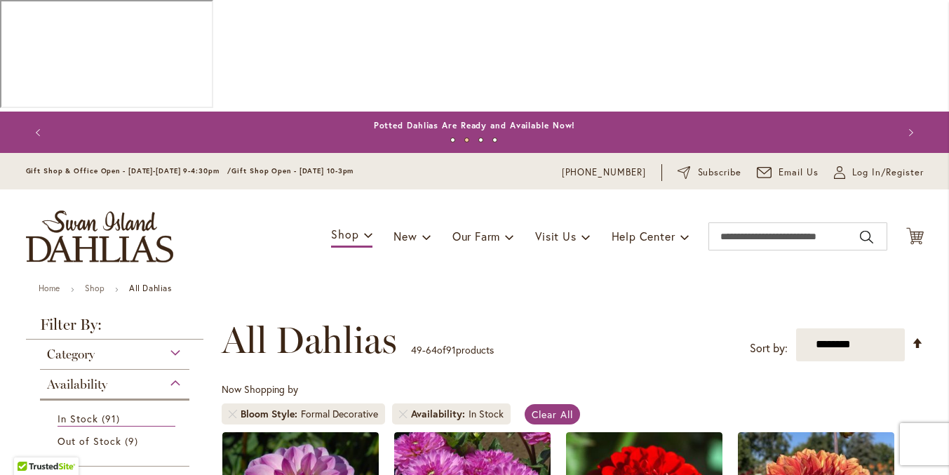
click at [169, 339] on div "Category" at bounding box center [115, 350] width 150 height 22
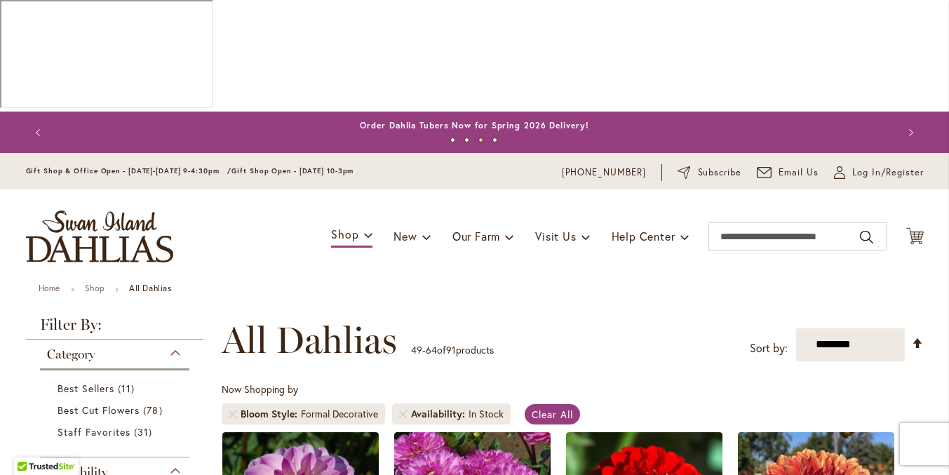
click at [169, 339] on div "Category" at bounding box center [115, 350] width 150 height 22
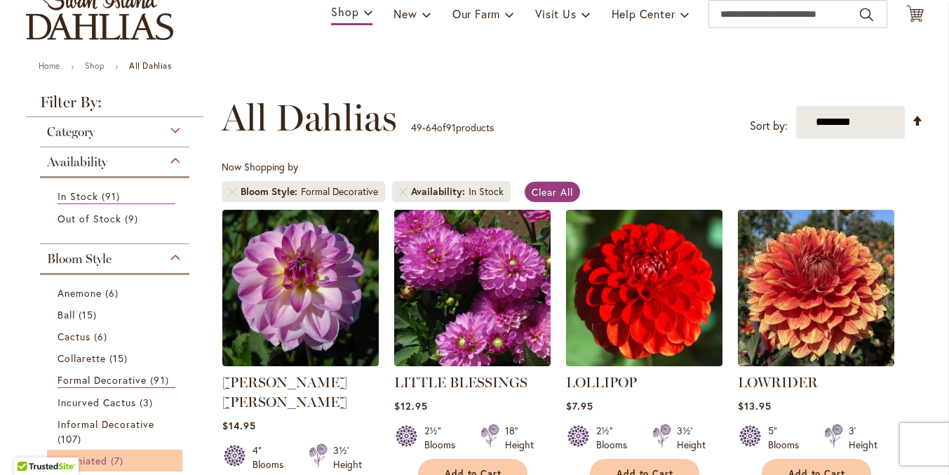
scroll to position [202, 0]
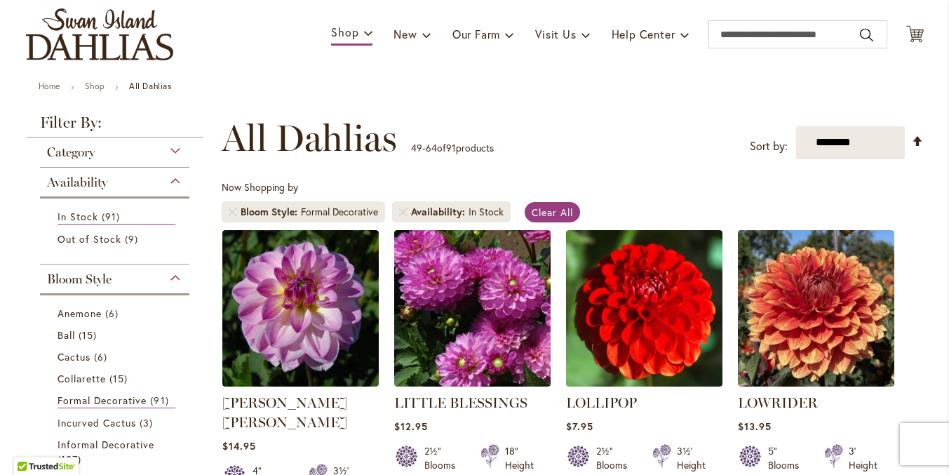
click at [168, 264] on div "Bloom Style" at bounding box center [115, 275] width 150 height 22
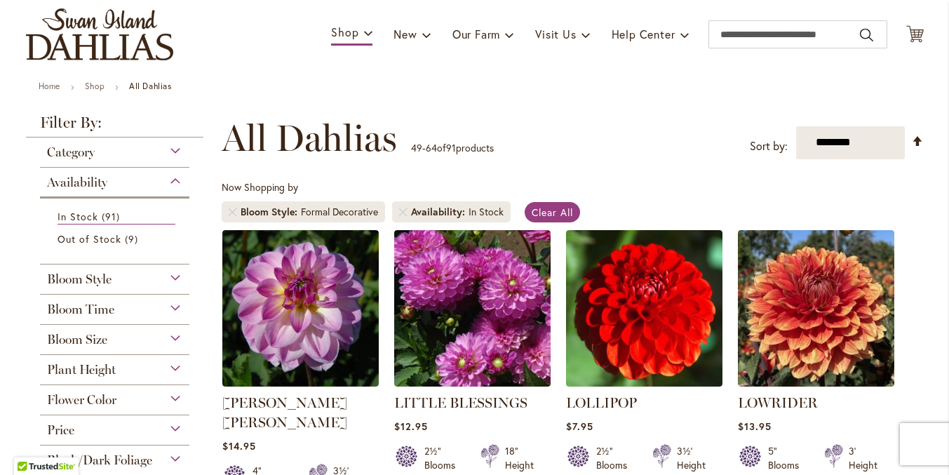
click at [168, 294] on div "Bloom Time" at bounding box center [115, 305] width 150 height 22
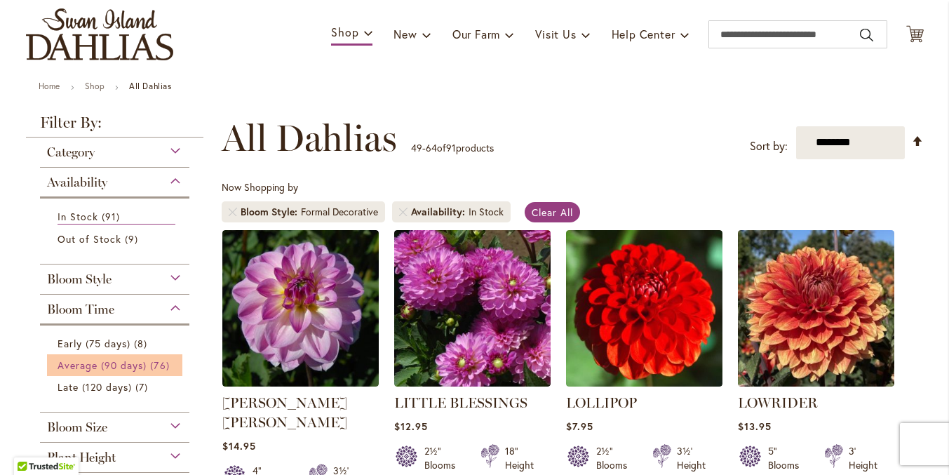
click at [123, 358] on span "Average (90 days)" at bounding box center [102, 364] width 90 height 13
click at [166, 413] on div "Bloom Size" at bounding box center [115, 424] width 150 height 22
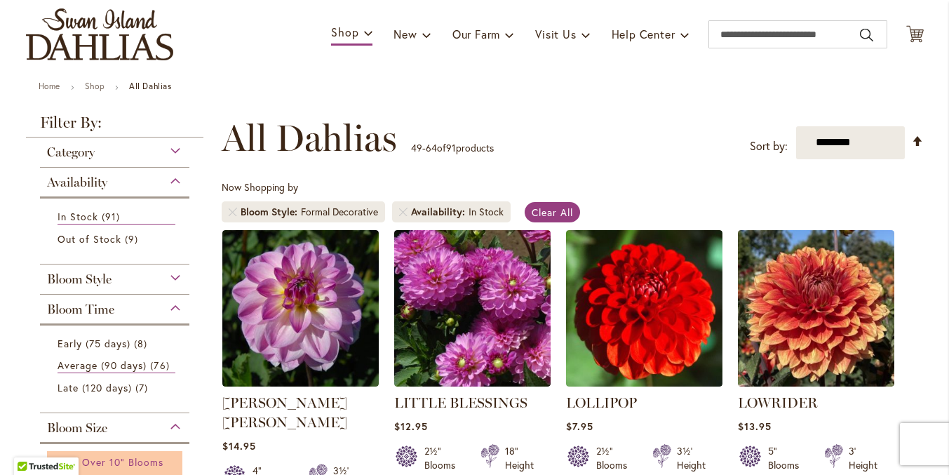
click at [106, 455] on span "(AA) Over 10" Blooms" at bounding box center [110, 461] width 107 height 13
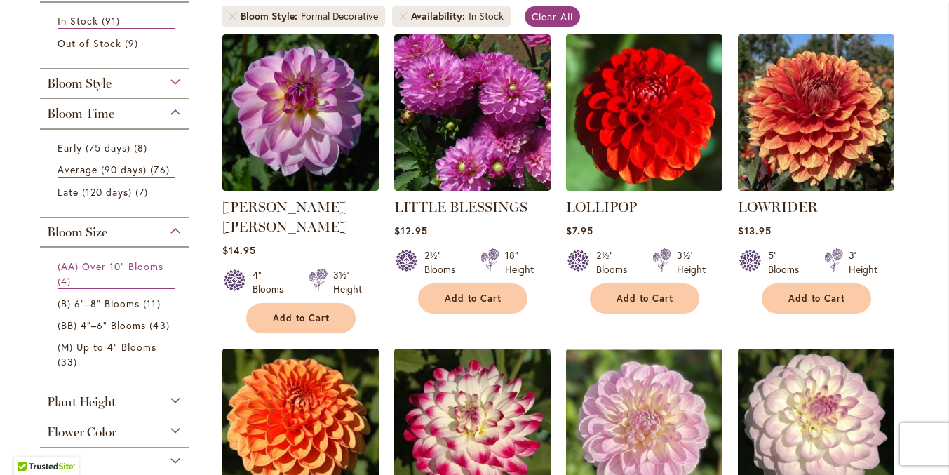
scroll to position [402, 0]
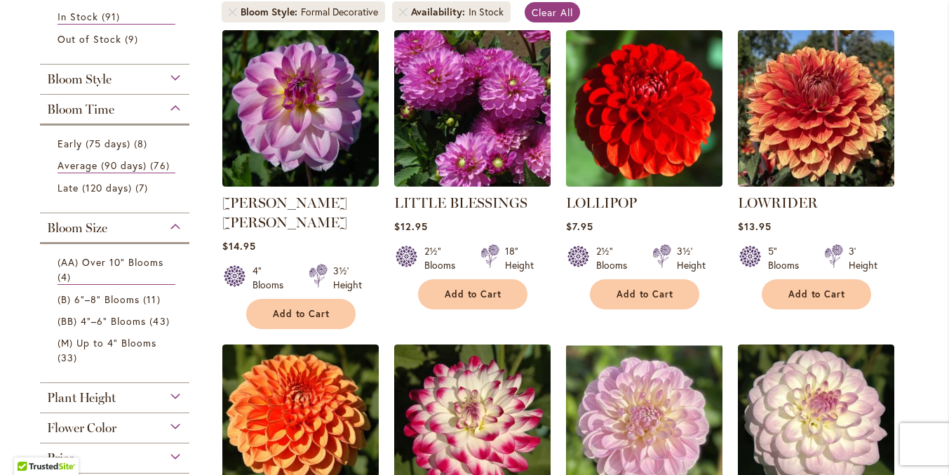
click at [166, 383] on div "Plant Height" at bounding box center [115, 394] width 150 height 22
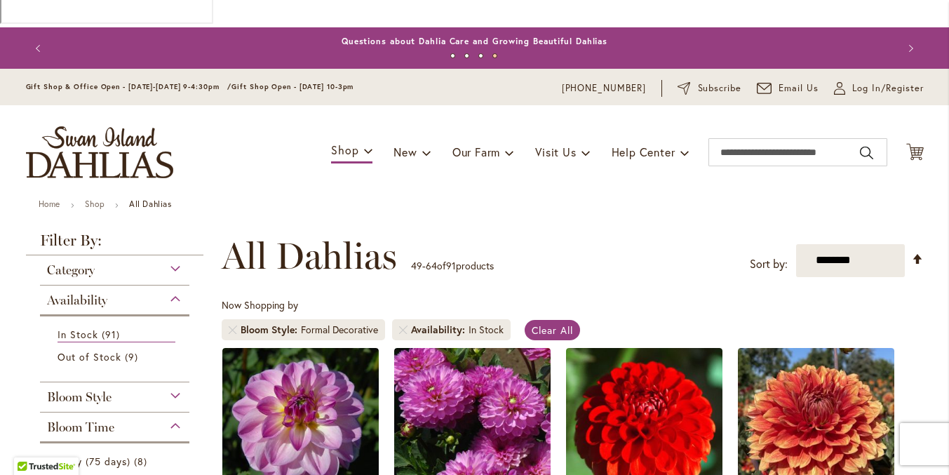
scroll to position [0, 0]
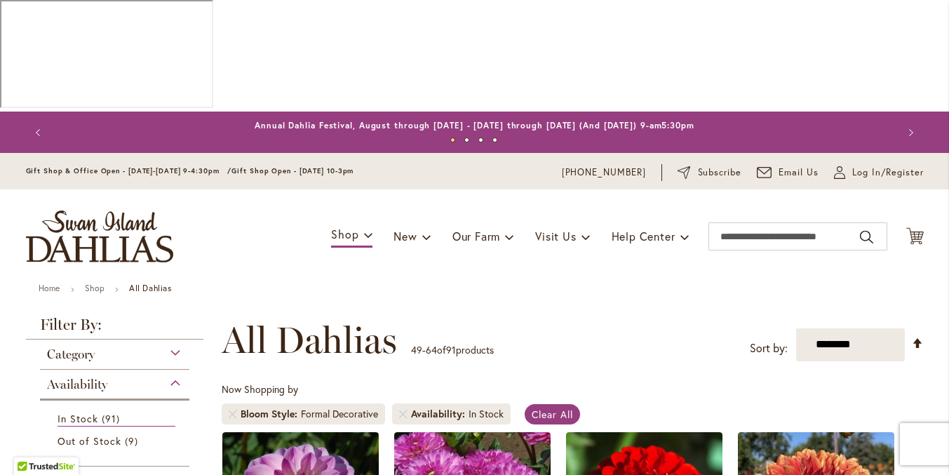
click at [355, 407] on div "Formal Decorative" at bounding box center [339, 414] width 77 height 14
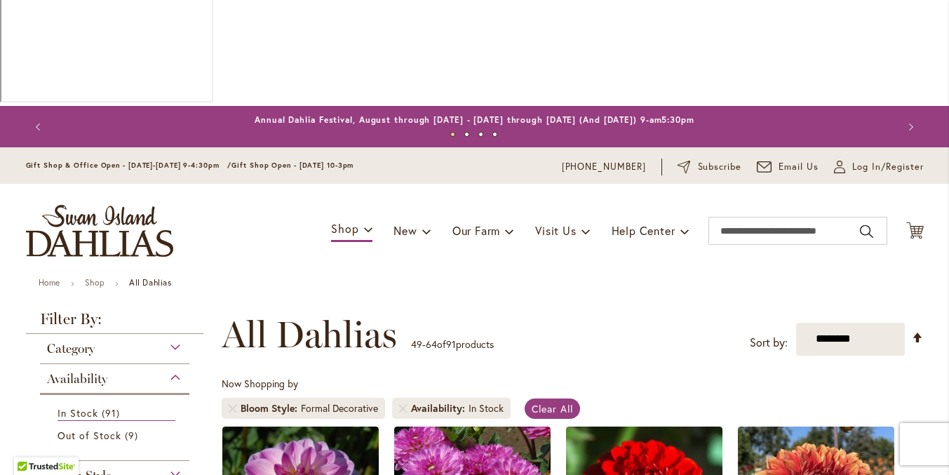
scroll to position [6, 0]
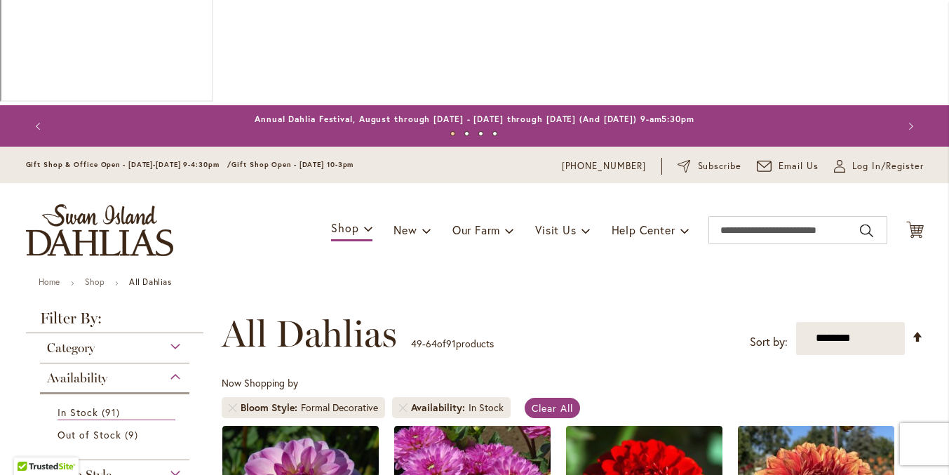
click at [172, 460] on div "Bloom Style" at bounding box center [115, 471] width 150 height 22
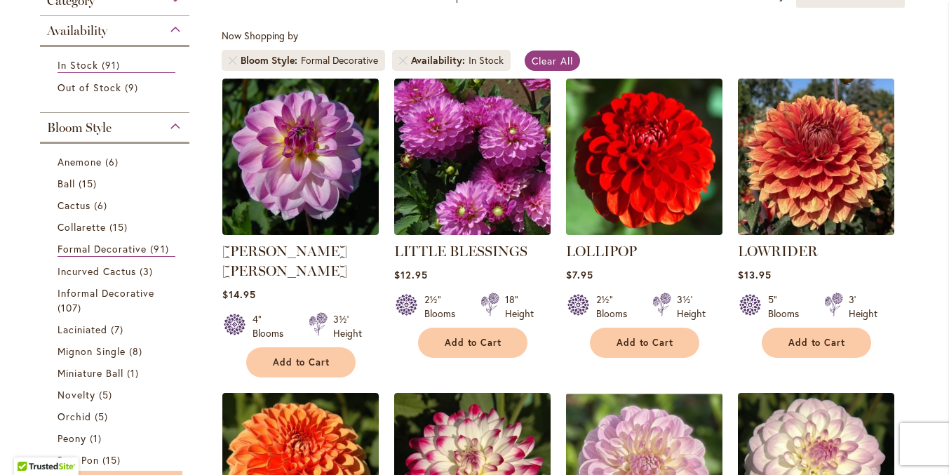
click at [154, 474] on link "Semi-Cactus 47 items" at bounding box center [116, 481] width 118 height 15
click at [142, 241] on link "Formal Decorative 91 items" at bounding box center [116, 248] width 118 height 15
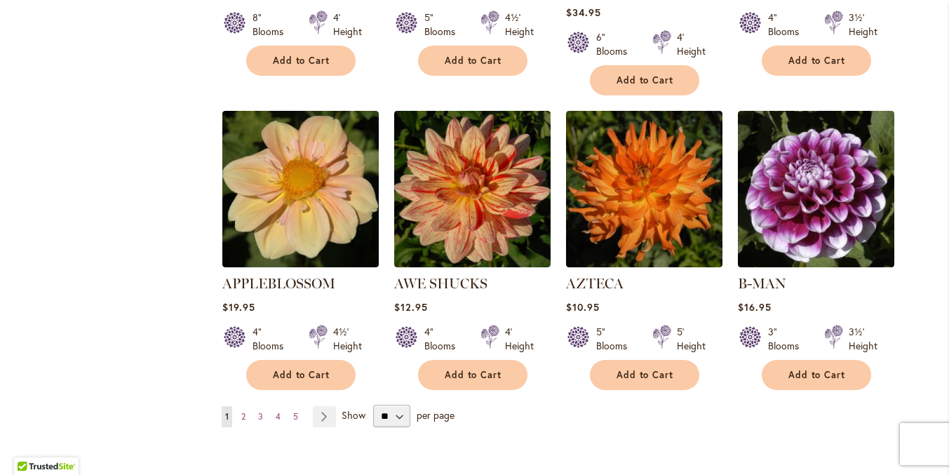
scroll to position [1227, 0]
